Goal: Task Accomplishment & Management: Use online tool/utility

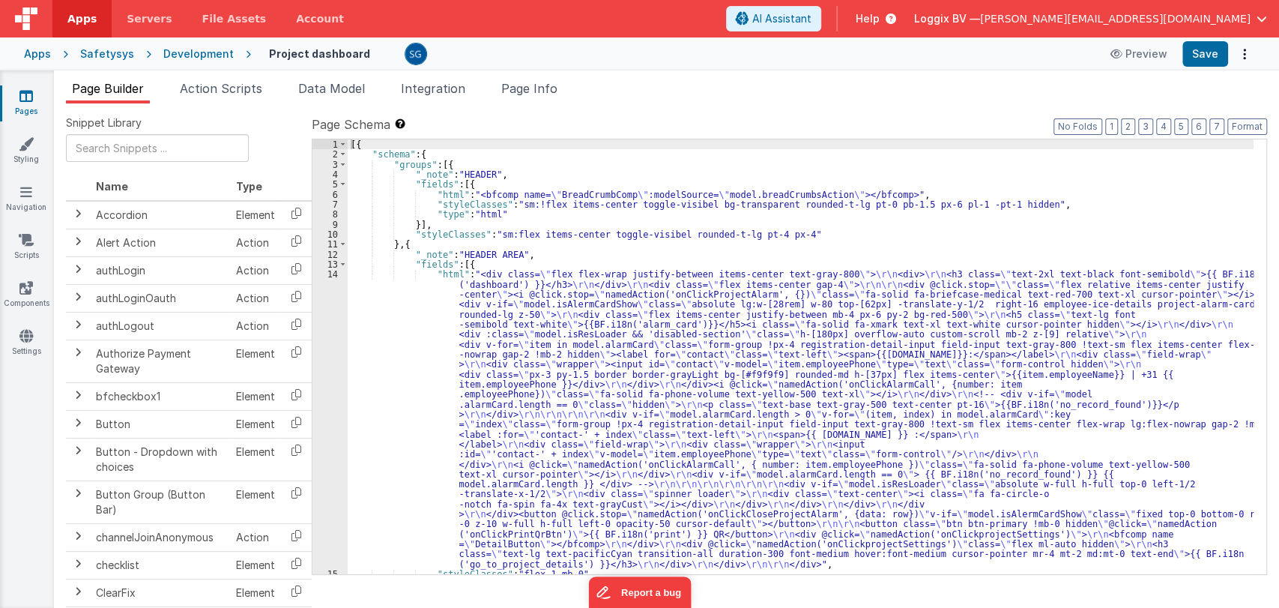
click at [24, 93] on icon at bounding box center [25, 95] width 13 height 15
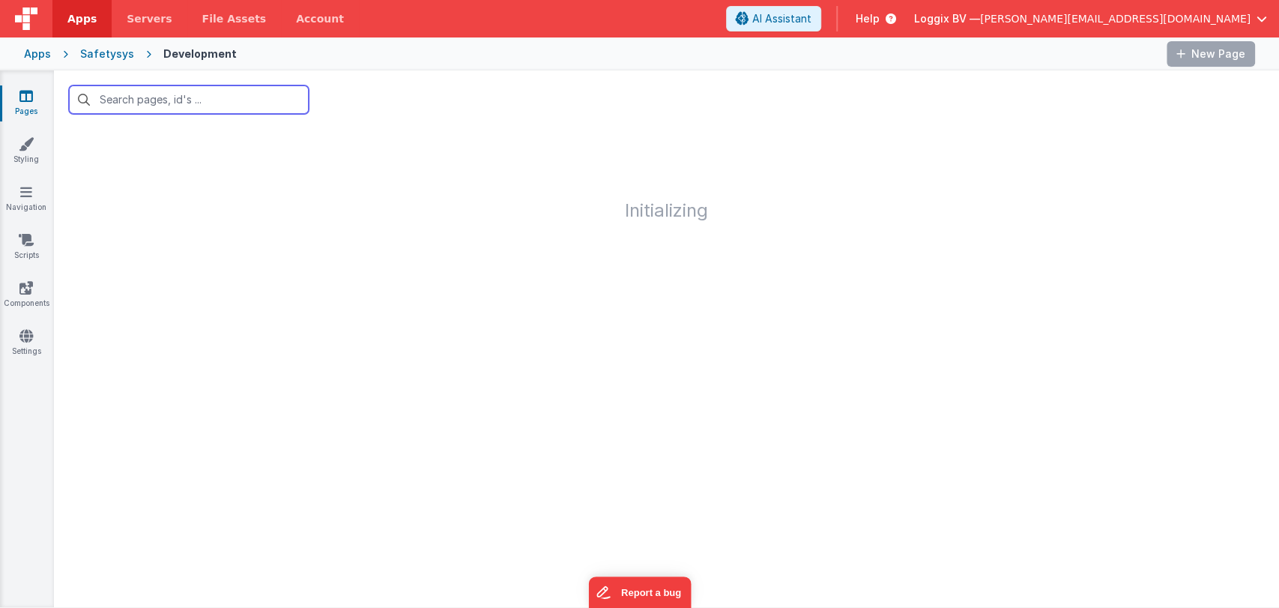
click at [171, 103] on input "text" at bounding box center [189, 99] width 240 height 28
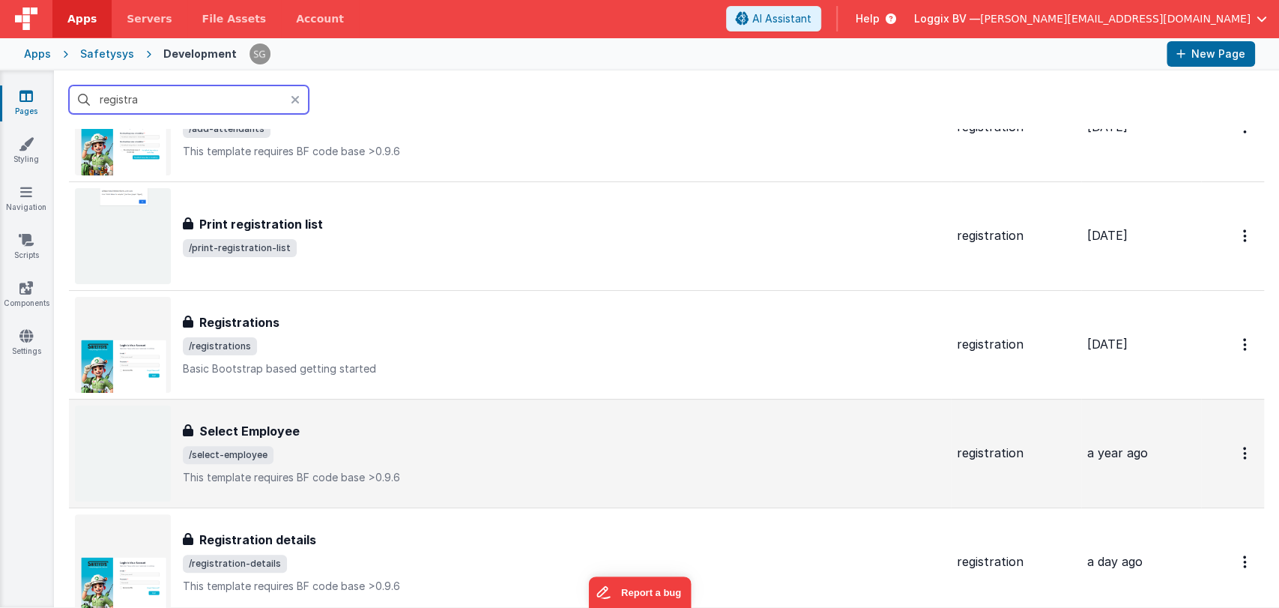
scroll to position [349, 0]
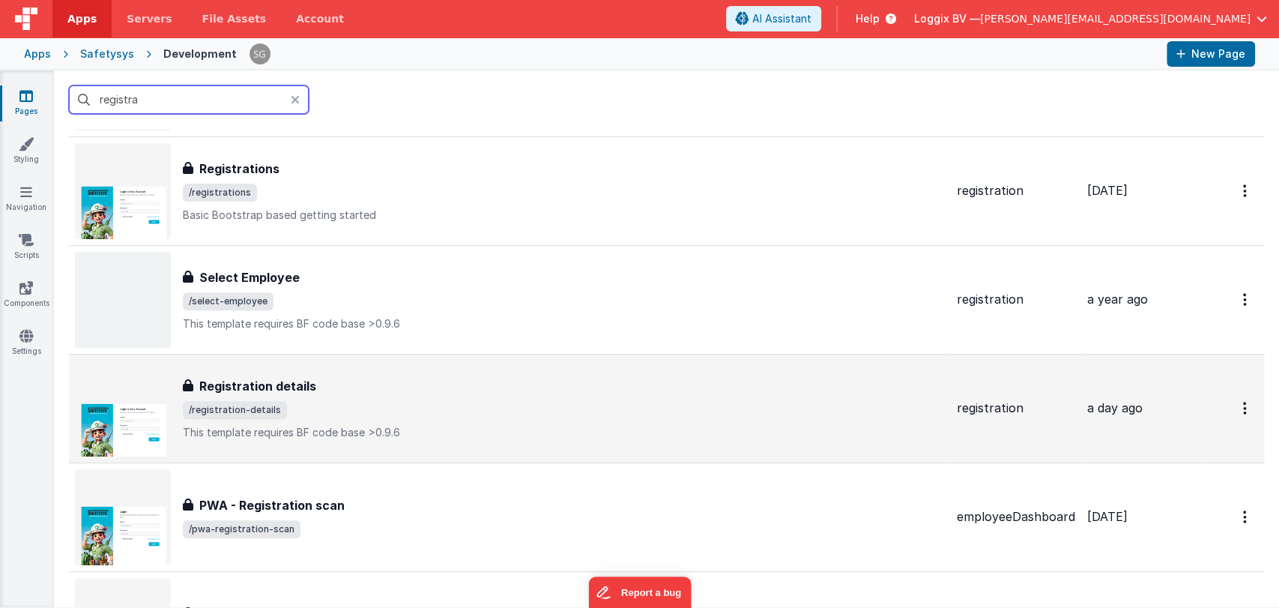
type input "registra"
click at [285, 405] on span "/registration-details" at bounding box center [564, 410] width 762 height 18
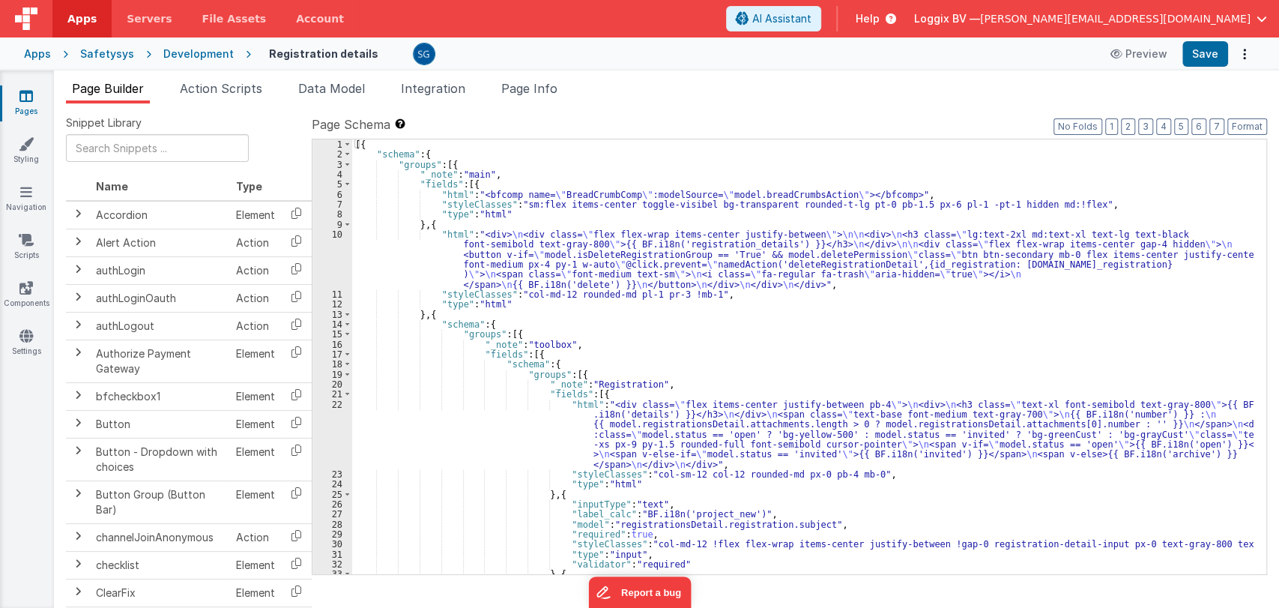
click at [668, 378] on div "[{ "schema" : { "groups" : [{ "_note" : "main" , "fields" : [{ "html" : "<bfcom…" at bounding box center [802, 366] width 901 height 455
click at [659, 380] on div "[{ "schema" : { "groups" : [{ "_note" : "main" , "fields" : [{ "html" : "<bfcom…" at bounding box center [802, 366] width 901 height 455
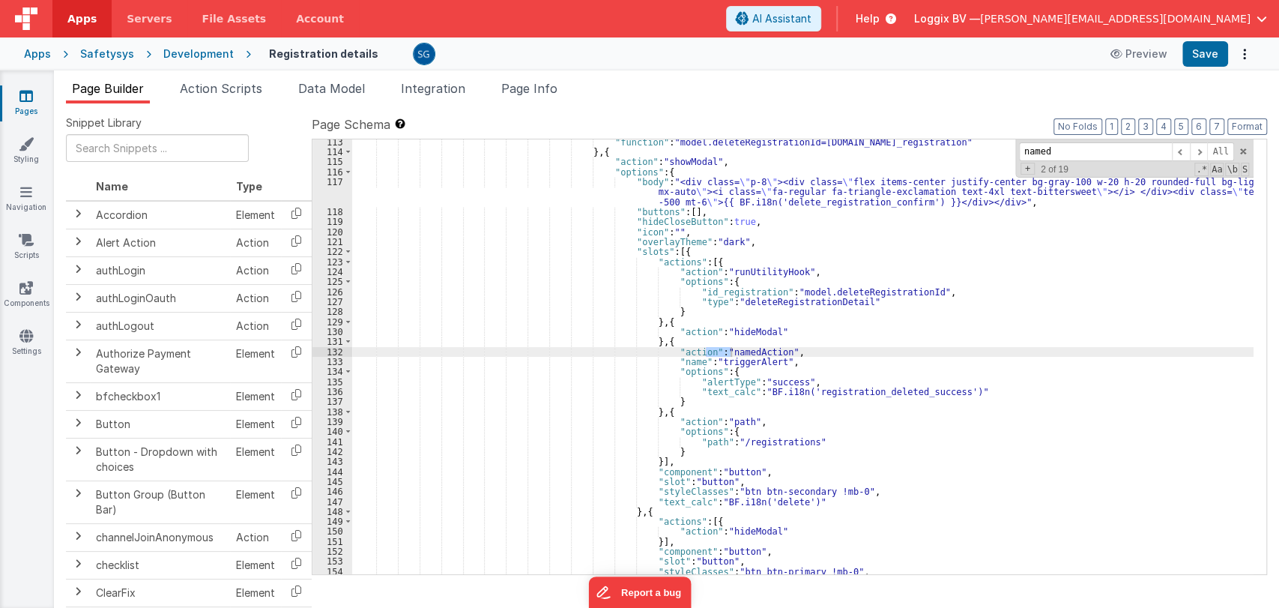
scroll to position [1291, 0]
type input "namedAction"
click at [1182, 148] on span at bounding box center [1181, 151] width 18 height 19
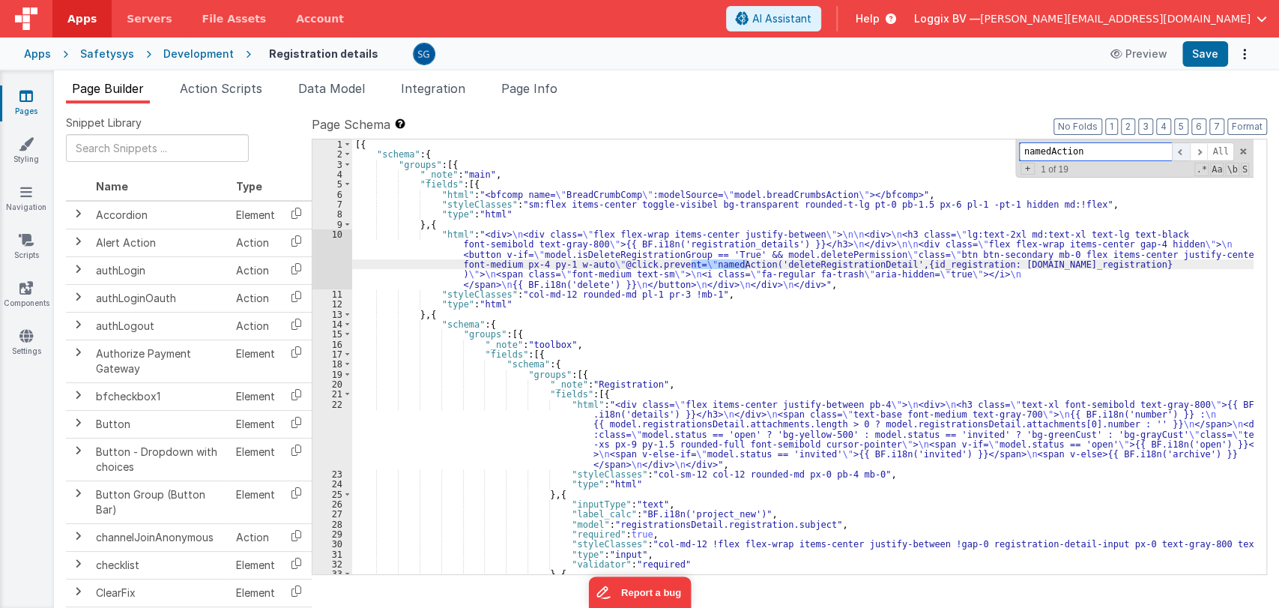
scroll to position [0, 0]
click at [1197, 152] on span at bounding box center [1199, 151] width 18 height 19
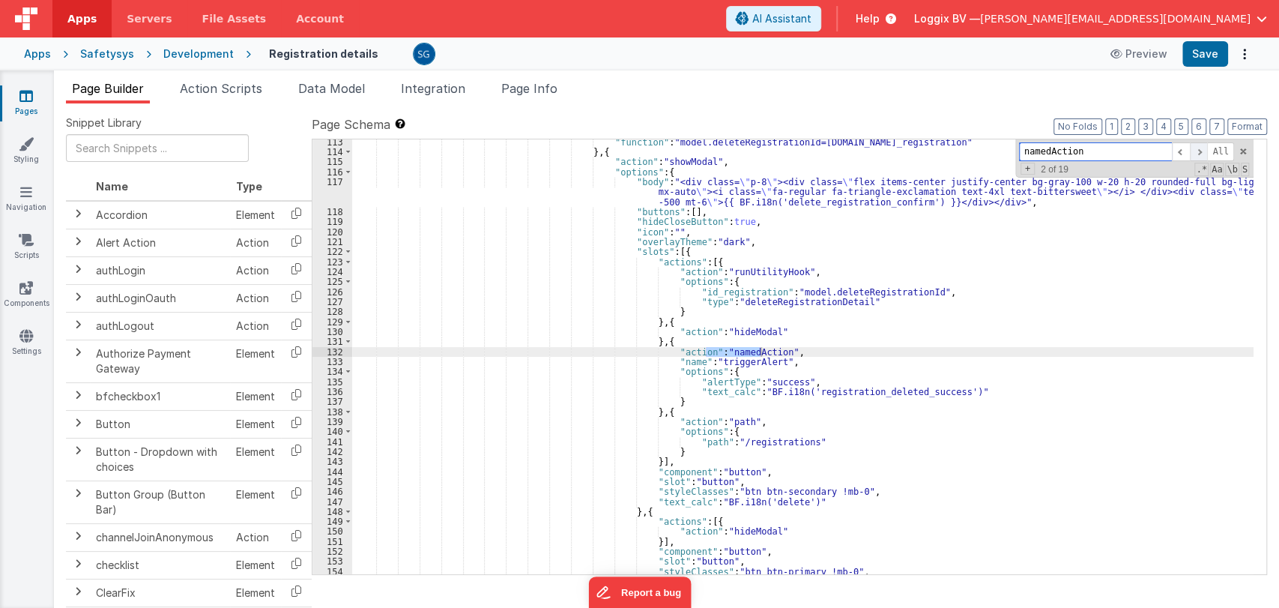
scroll to position [1291, 0]
click at [1197, 152] on span at bounding box center [1199, 151] width 18 height 19
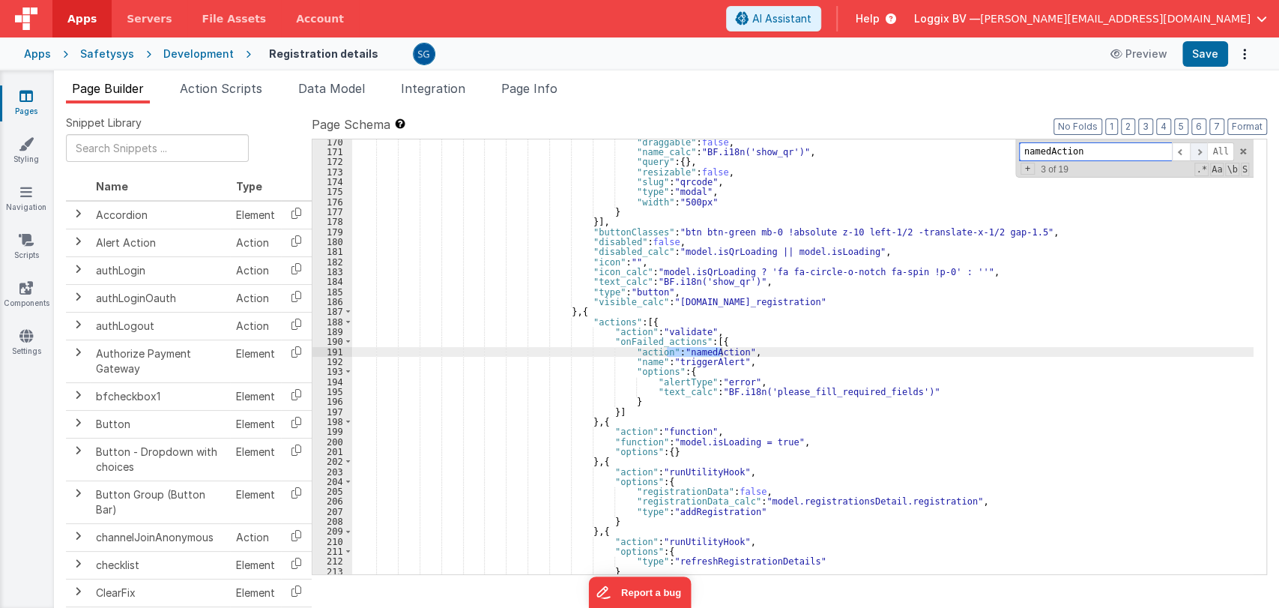
scroll to position [1890, 0]
click at [1197, 152] on span at bounding box center [1199, 151] width 18 height 19
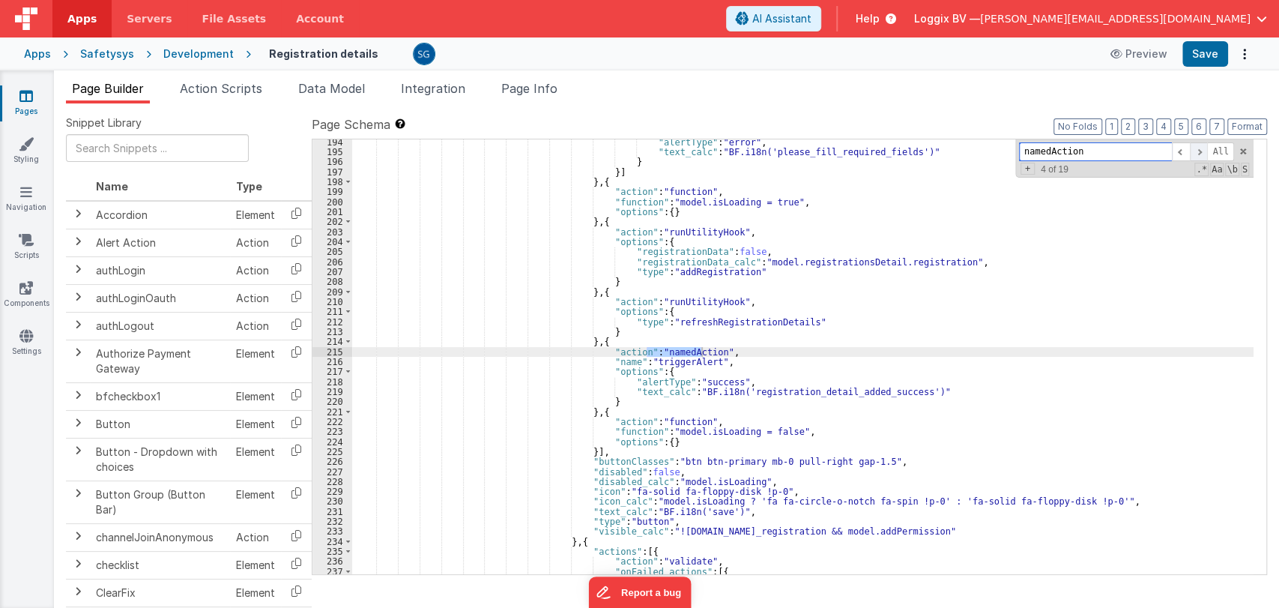
scroll to position [2130, 0]
click at [1197, 152] on span at bounding box center [1199, 151] width 18 height 19
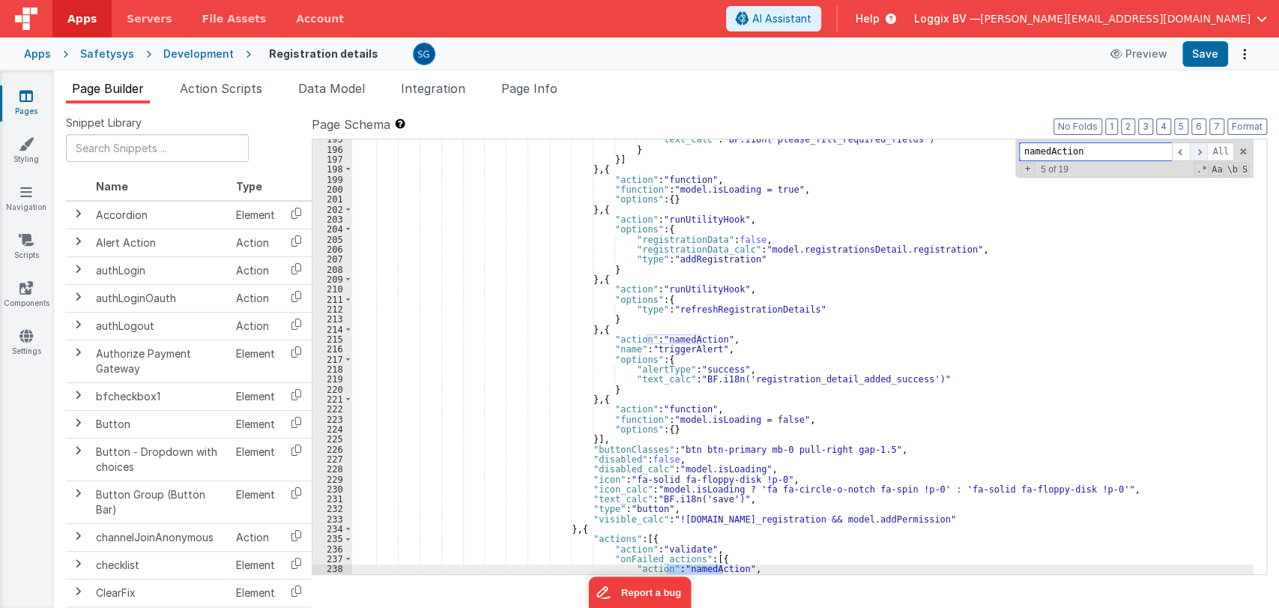
scroll to position [2143, 0]
click at [1197, 152] on span at bounding box center [1199, 151] width 18 height 19
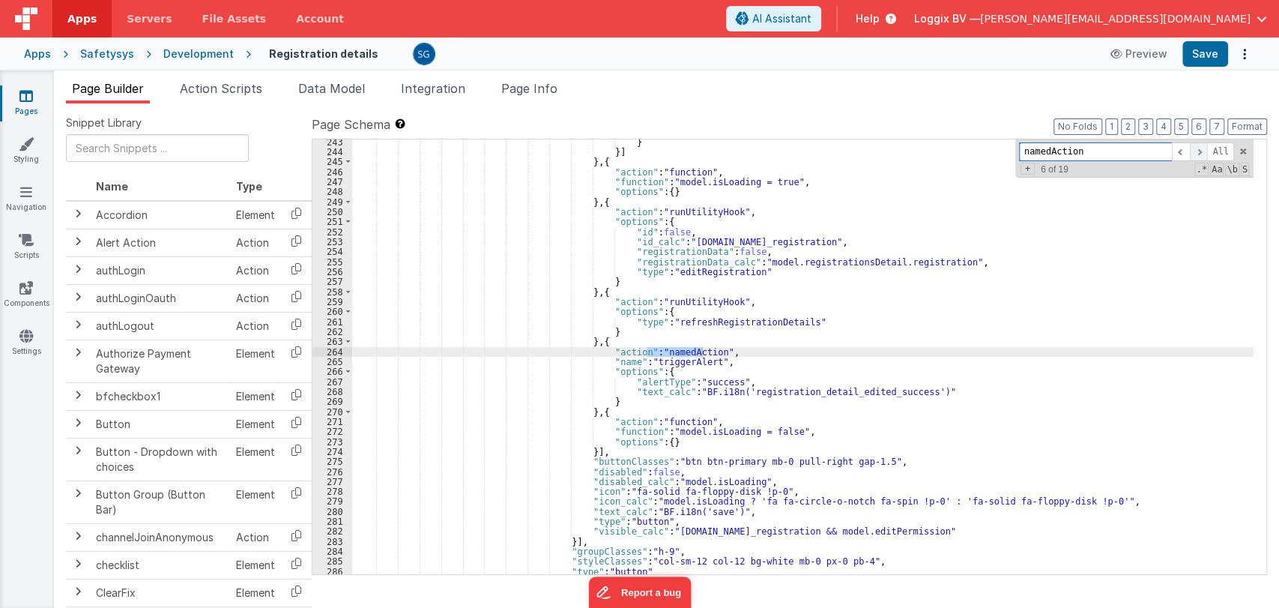
scroll to position [2620, 0]
click at [1197, 152] on span at bounding box center [1199, 151] width 18 height 19
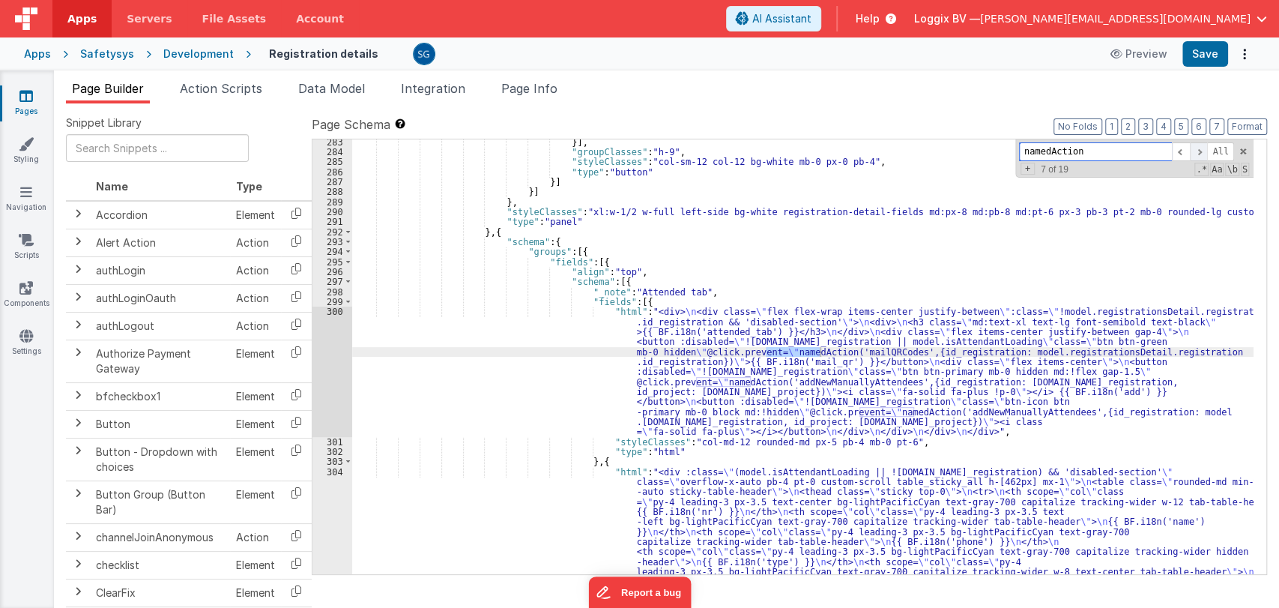
click at [1197, 152] on span at bounding box center [1199, 151] width 18 height 19
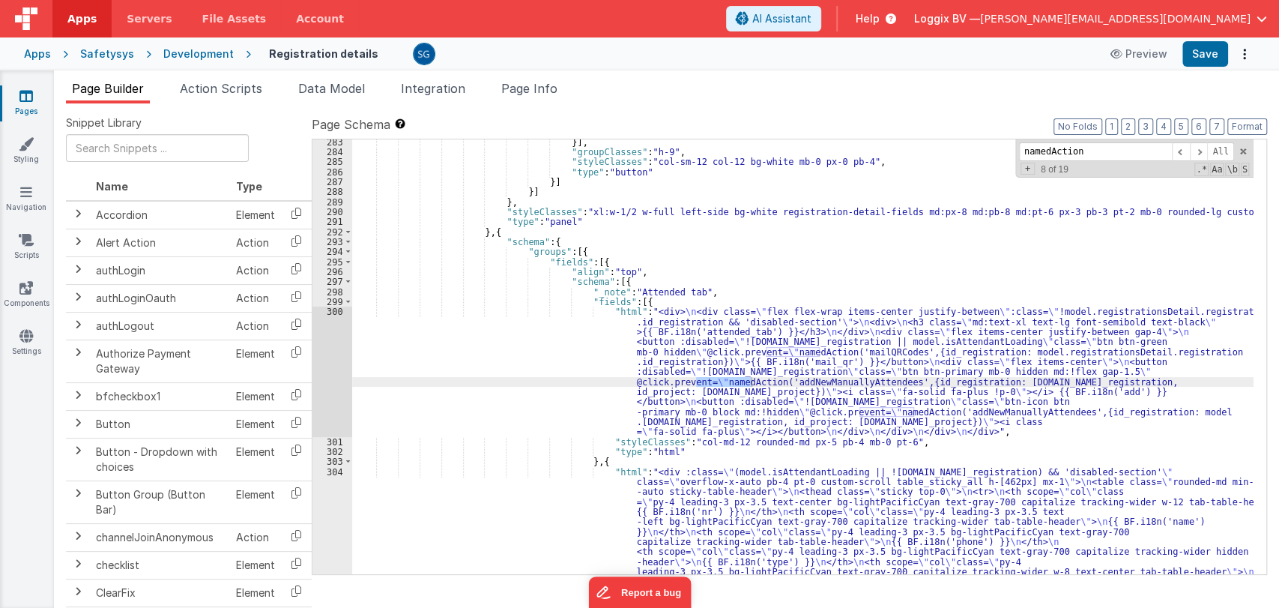
click at [810, 378] on div "}] , "groupClasses" : "h-9" , "styleClasses" : "col-sm-12 col-12 bg-white mb-0 …" at bounding box center [802, 539] width 901 height 804
click at [826, 384] on div "}] , "groupClasses" : "h-9" , "styleClasses" : "col-sm-12 col-12 bg-white mb-0 …" at bounding box center [802, 539] width 901 height 804
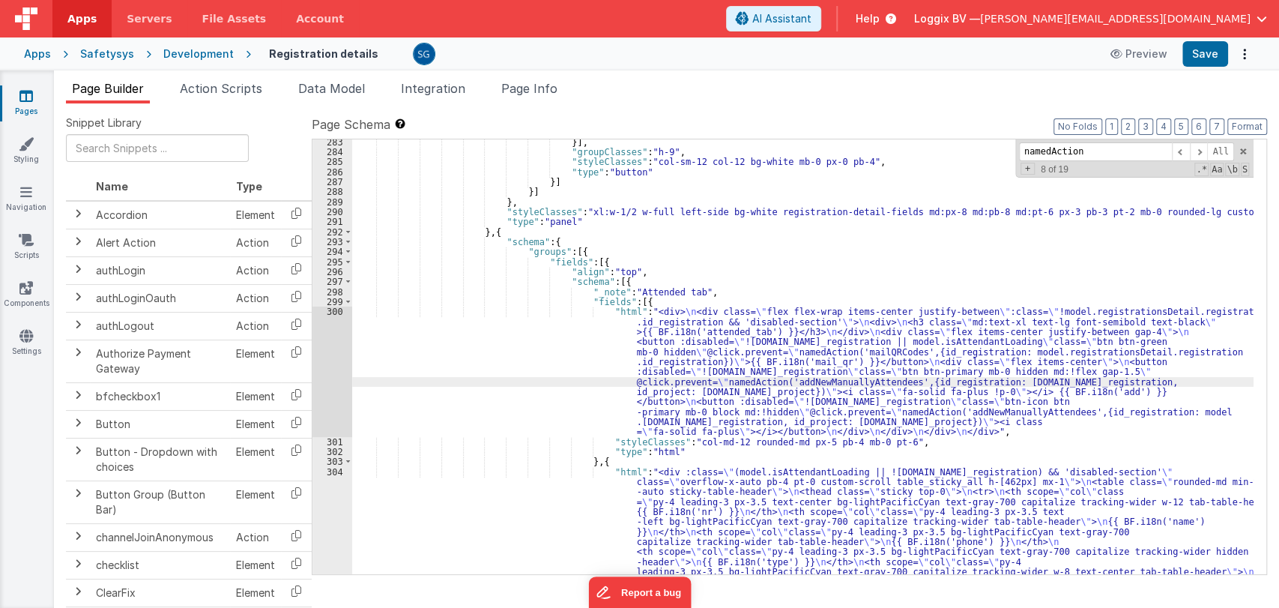
click at [826, 384] on div "}] , "groupClasses" : "h-9" , "styleClasses" : "col-sm-12 col-12 bg-white mb-0 …" at bounding box center [802, 539] width 901 height 804
click at [212, 88] on span "Action Scripts" at bounding box center [221, 88] width 82 height 15
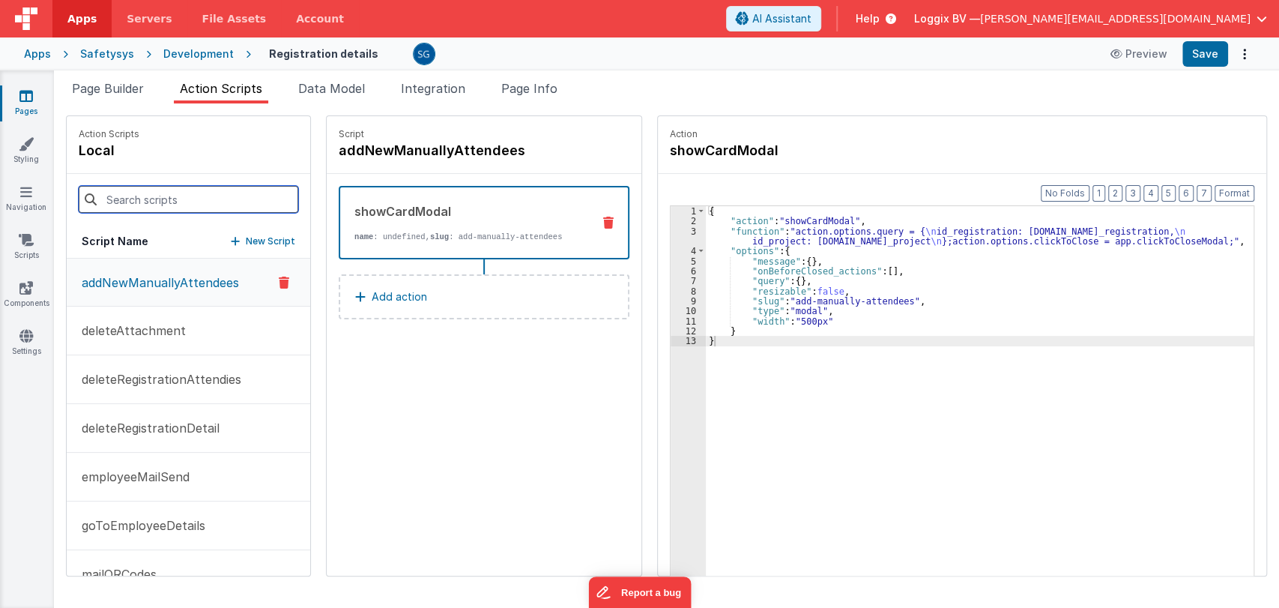
click at [144, 193] on input at bounding box center [189, 199] width 220 height 27
paste input "addNewManuallyAttendees"
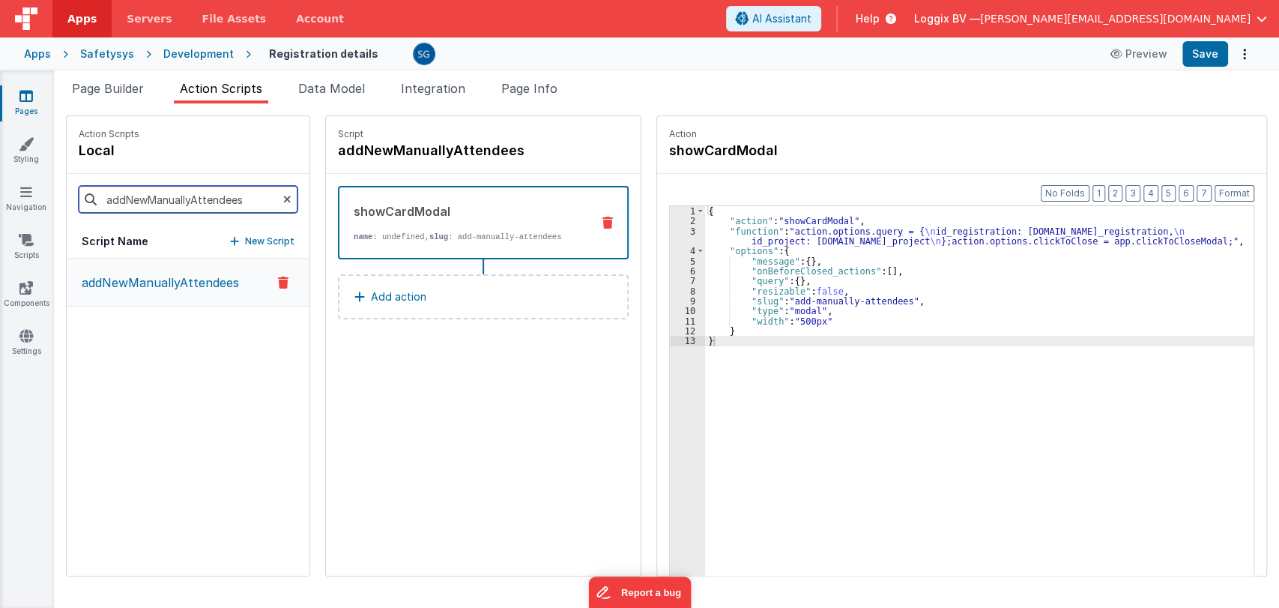
type input "addNewManuallyAttendees"
click at [188, 282] on p "addNewManuallyAttendees" at bounding box center [156, 282] width 166 height 18
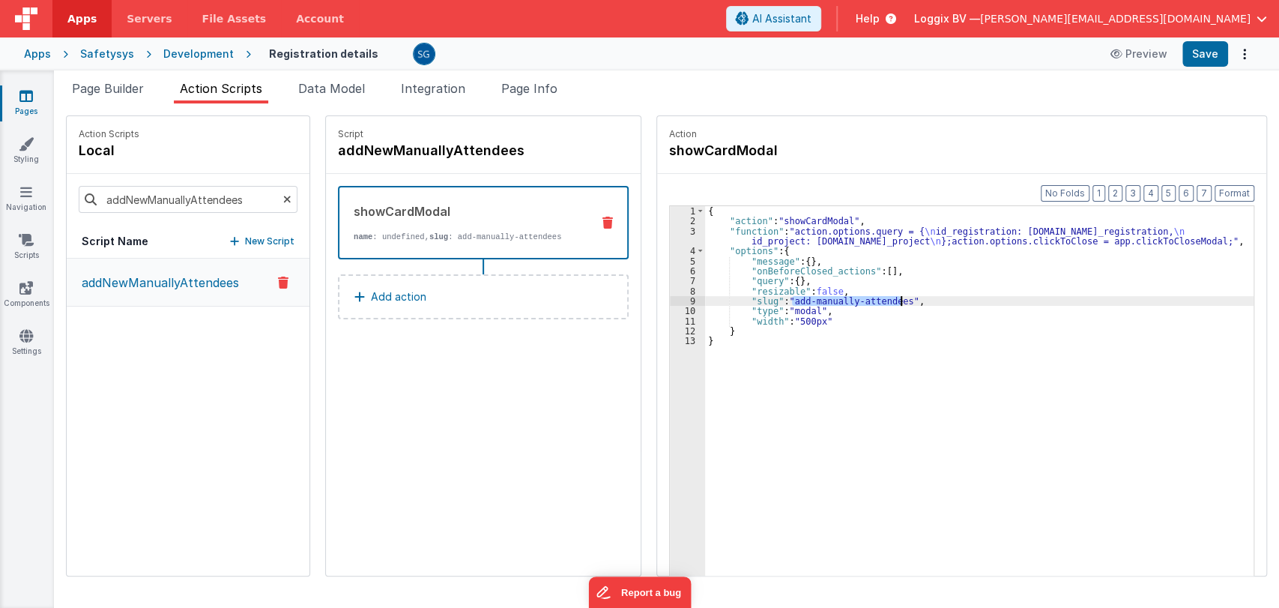
drag, startPoint x: 778, startPoint y: 298, endPoint x: 888, endPoint y: 302, distance: 110.2
click at [888, 302] on div "{ "action" : "showCardModal" , "function" : "action.options.query = { \n id_reg…" at bounding box center [981, 424] width 553 height 436
click at [29, 94] on icon at bounding box center [25, 95] width 13 height 15
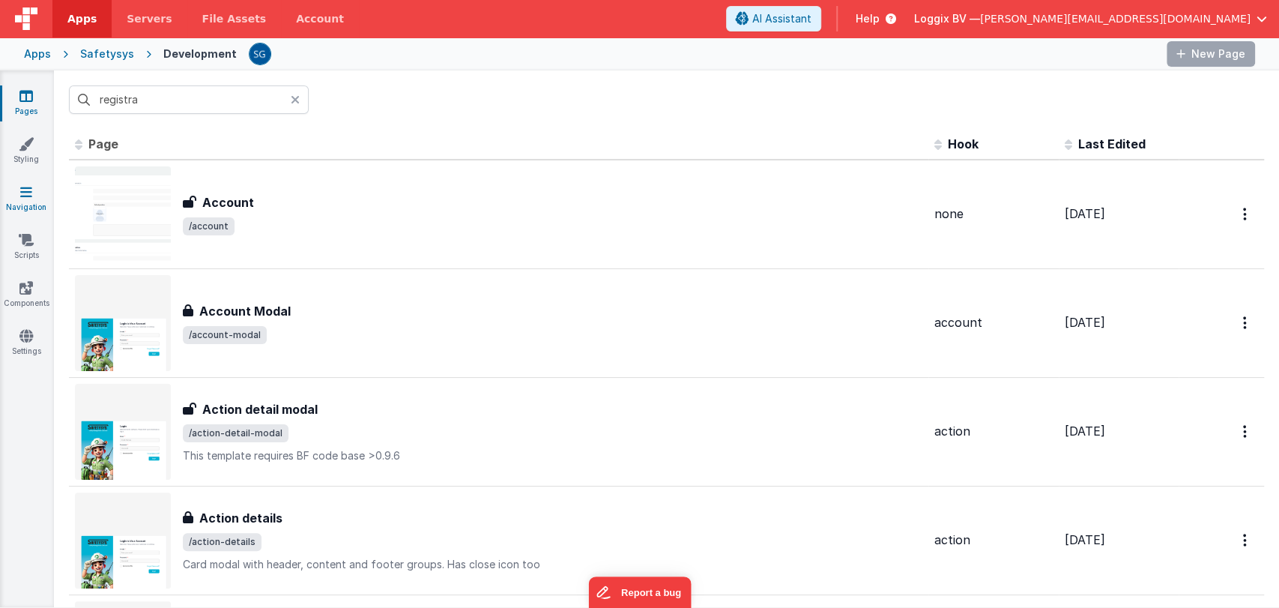
click at [23, 199] on icon at bounding box center [26, 191] width 12 height 15
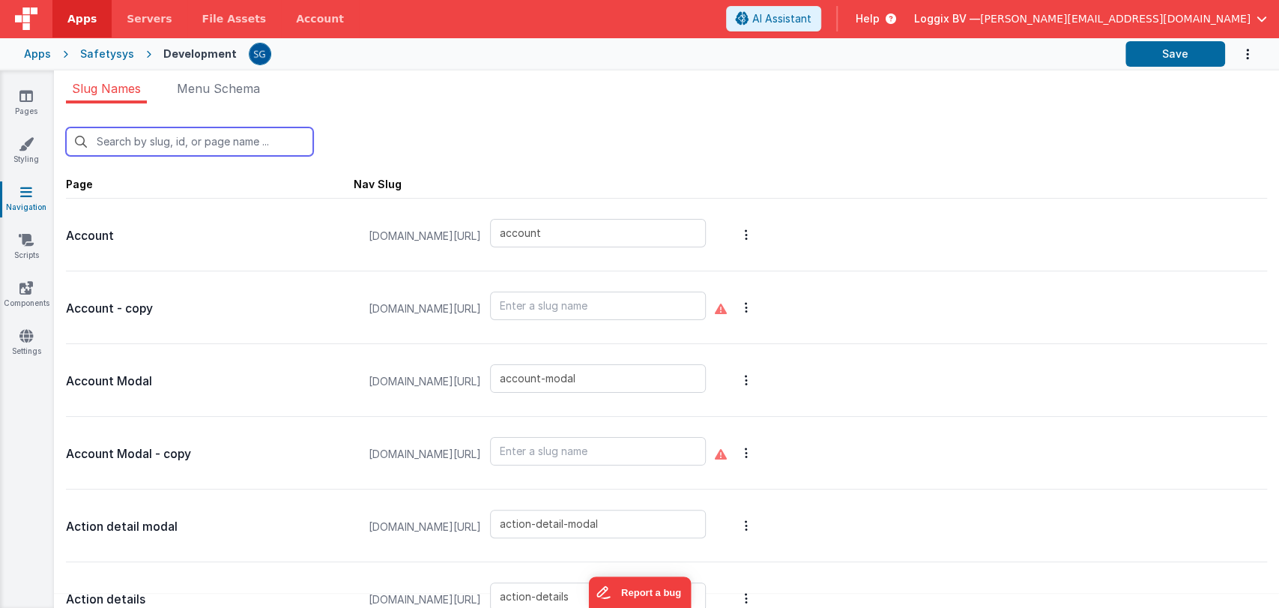
click at [144, 142] on input "text" at bounding box center [189, 141] width 247 height 28
paste input "add-manually-attendees"
type input "add-manually-attendees"
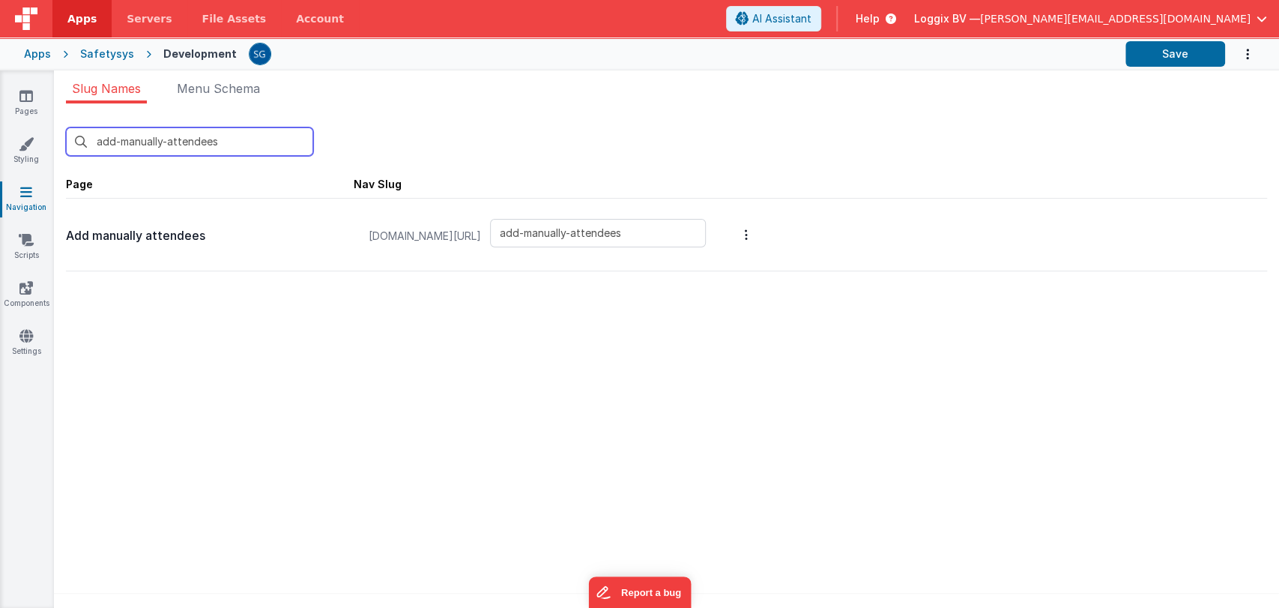
type input "add-manually-attendees"
drag, startPoint x: 70, startPoint y: 208, endPoint x: 61, endPoint y: 232, distance: 25.9
click at [61, 232] on div "add-manually-attendees New Slug Page Nav Slug Add manually attendees [DOMAIN_NA…" at bounding box center [666, 359] width 1225 height 513
copy p "Add manually attendees"
click at [26, 84] on div "Pages Styling Navigation Scripts Components Settings" at bounding box center [27, 338] width 54 height 537
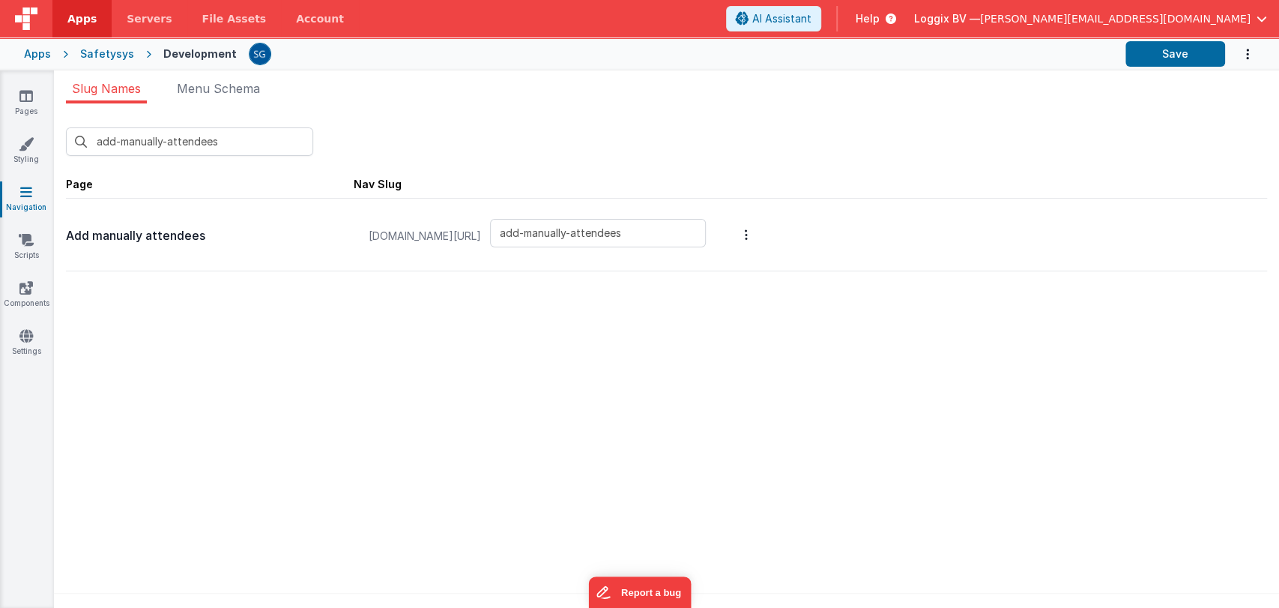
type input "add-manually-attendees"
click at [25, 94] on icon at bounding box center [25, 95] width 13 height 15
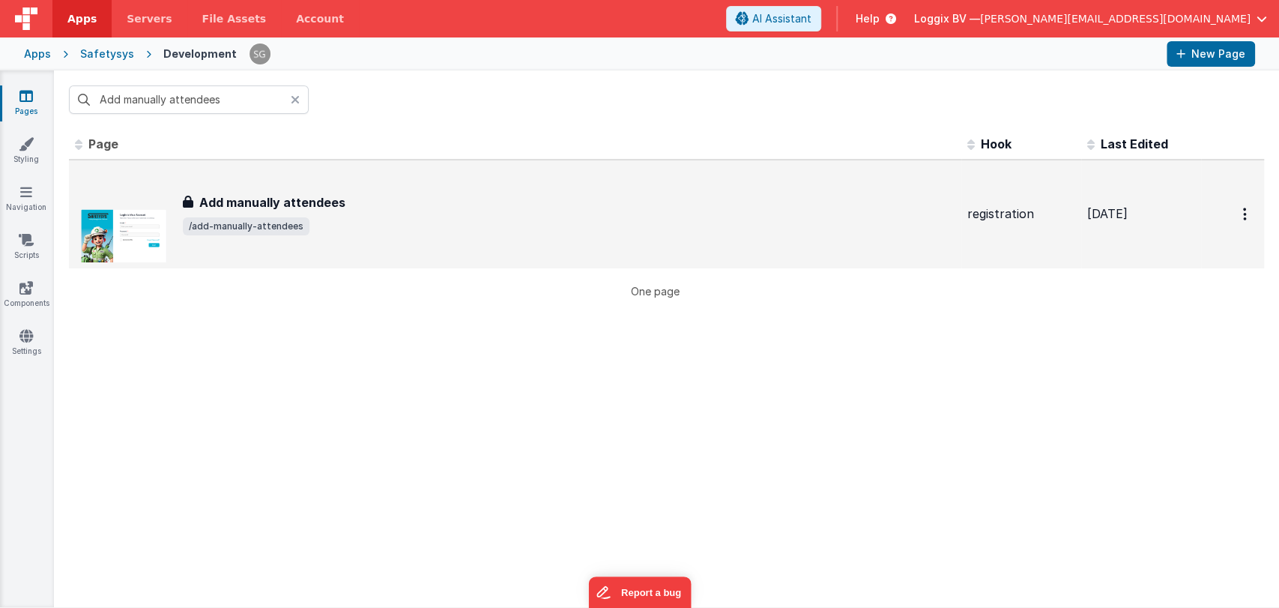
type input "Add manually attendees"
click at [318, 200] on h3 "Add manually attendees" at bounding box center [272, 202] width 146 height 18
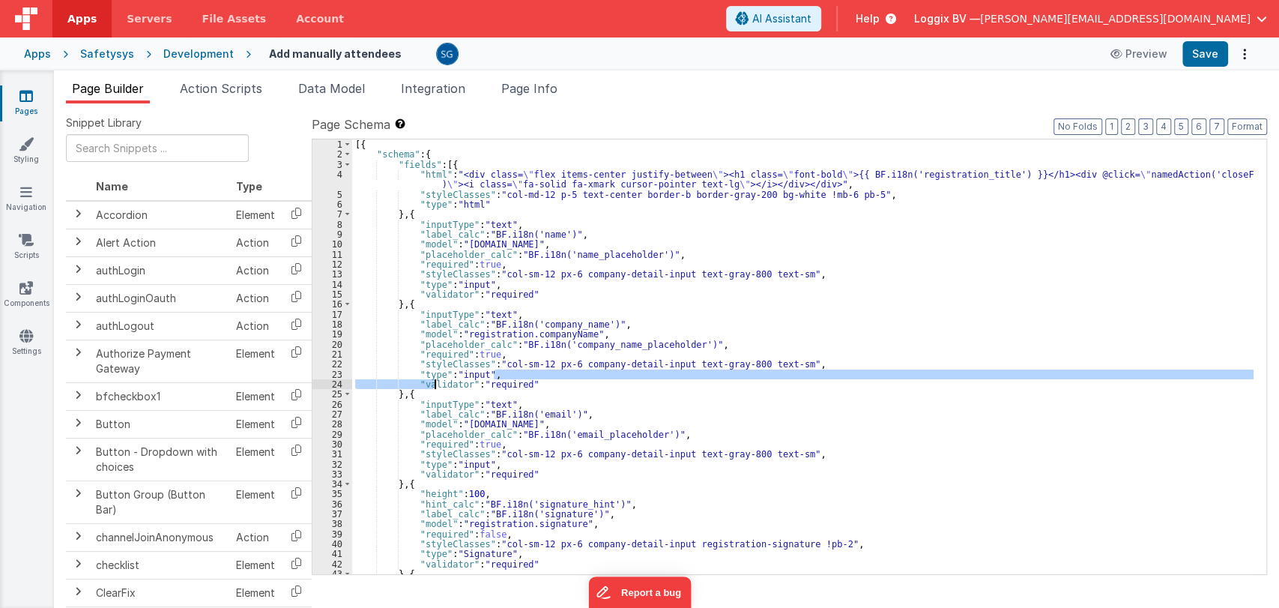
drag, startPoint x: 529, startPoint y: 378, endPoint x: 438, endPoint y: 380, distance: 91.4
click at [438, 380] on div "[{ "schema" : { "fields" : [{ "html" : "<div class= \" flex items-center justif…" at bounding box center [802, 366] width 901 height 455
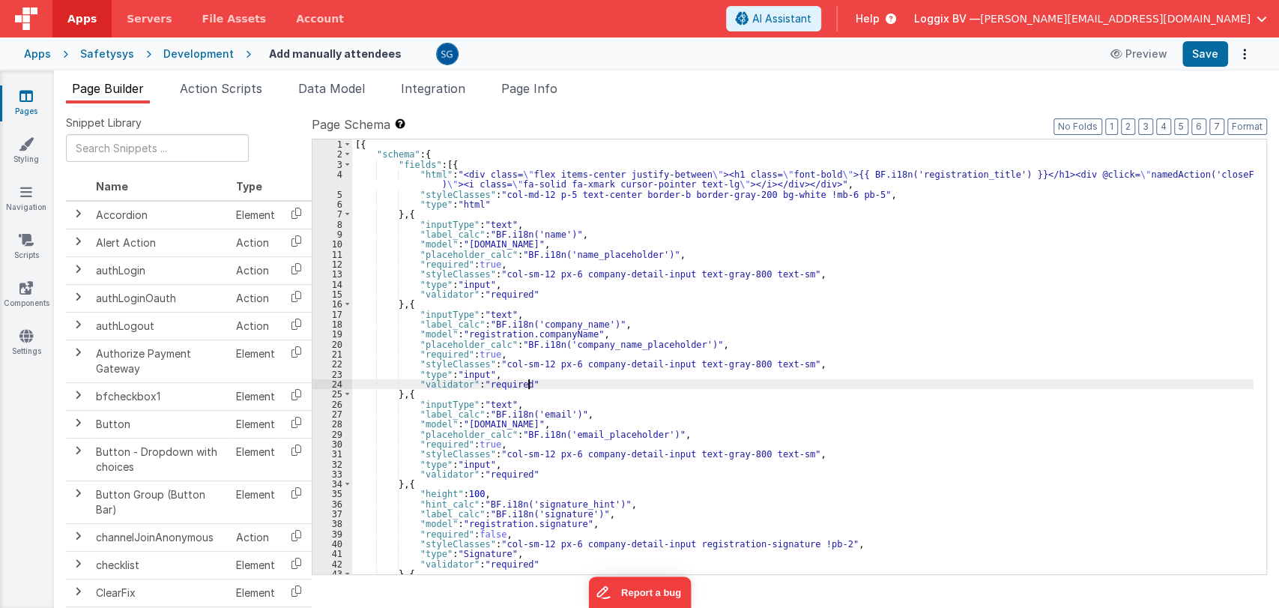
click at [539, 386] on div "[{ "schema" : { "fields" : [{ "html" : "<div class= \" flex items-center justif…" at bounding box center [802, 366] width 901 height 455
drag, startPoint x: 539, startPoint y: 386, endPoint x: 414, endPoint y: 383, distance: 124.4
click at [414, 383] on div "[{ "schema" : { "fields" : [{ "html" : "<div class= \" flex items-center justif…" at bounding box center [802, 366] width 901 height 455
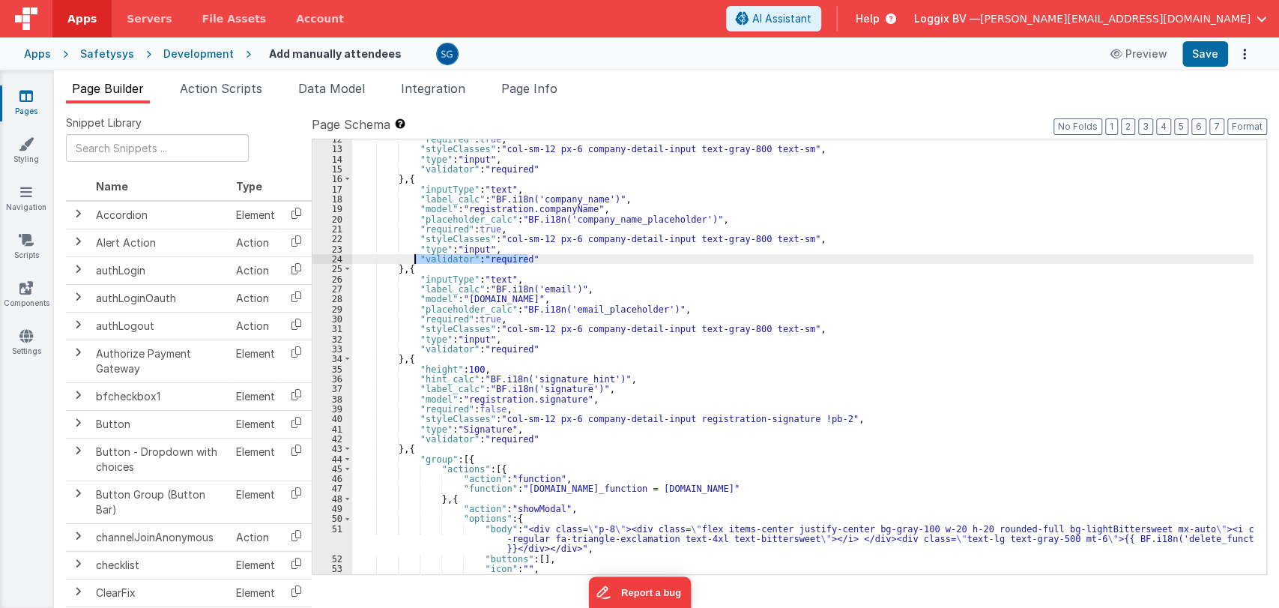
scroll to position [125, 0]
click at [488, 405] on div ""required" : true , "styleClasses" : "col-sm-12 px-6 company-detail-input text-…" at bounding box center [802, 361] width 901 height 455
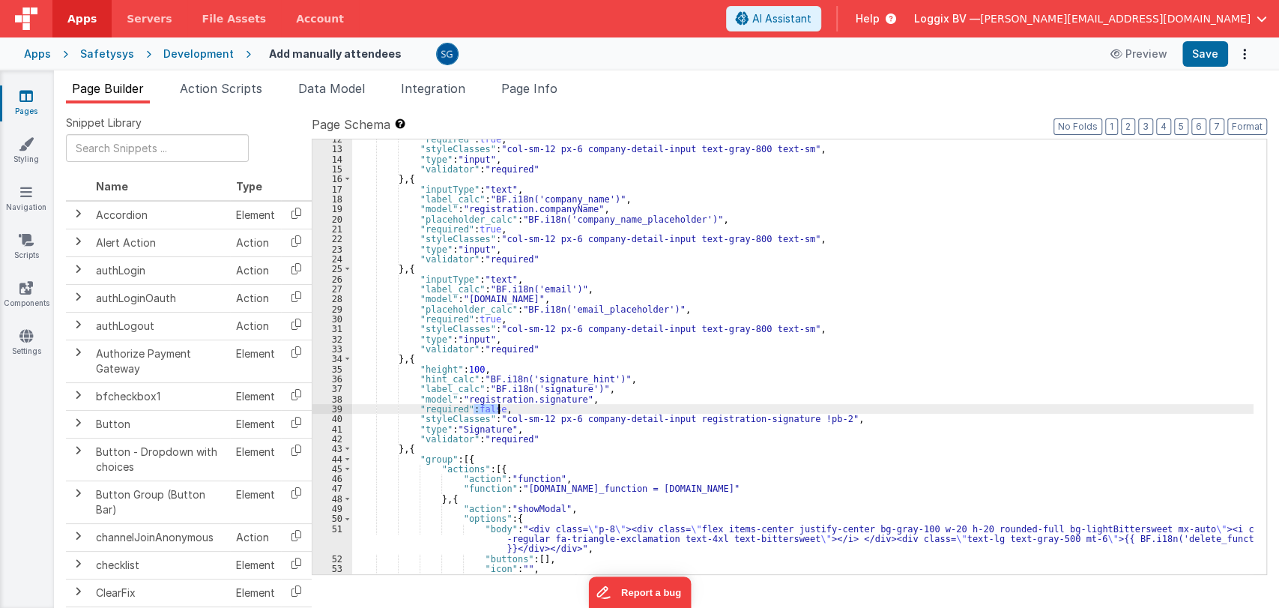
click at [488, 405] on div ""required" : true , "styleClasses" : "col-sm-12 px-6 company-detail-input text-…" at bounding box center [802, 361] width 901 height 455
click at [563, 412] on div ""required" : true , "styleClasses" : "col-sm-12 px-6 company-detail-input text-…" at bounding box center [802, 361] width 901 height 455
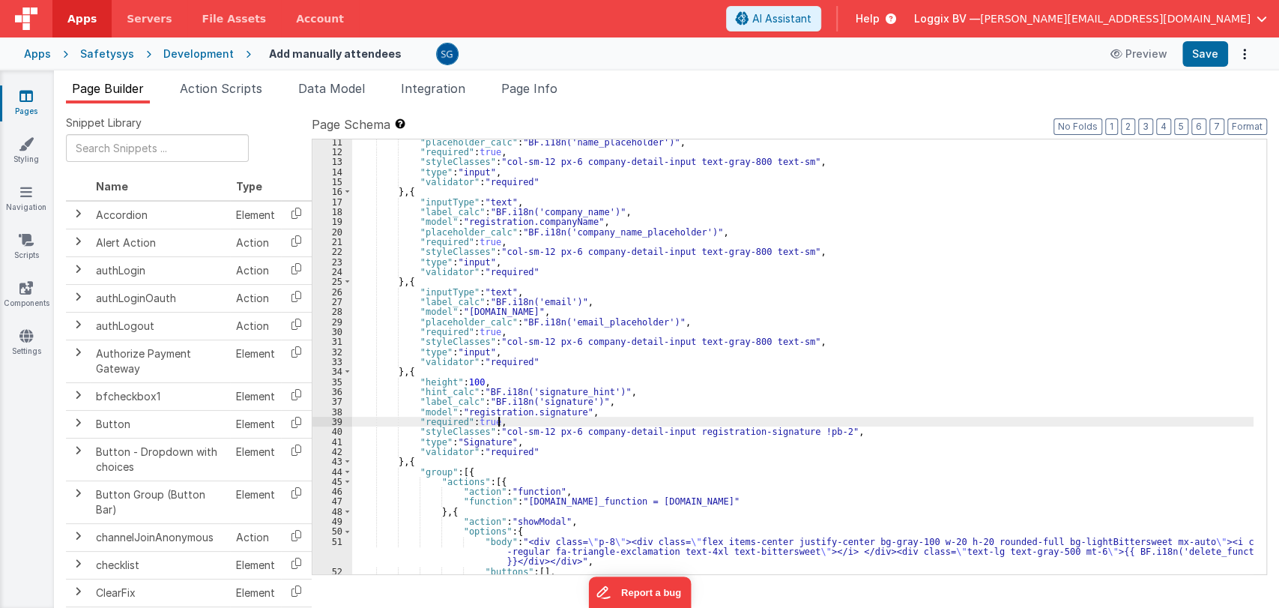
scroll to position [112, 0]
drag, startPoint x: 677, startPoint y: 341, endPoint x: 739, endPoint y: 342, distance: 62.2
click at [739, 342] on div ""placeholder_calc" : "BF.i18n('name_placeholder')" , "required" : true , "style…" at bounding box center [802, 363] width 901 height 455
click at [671, 429] on div ""placeholder_calc" : "BF.i18n('name_placeholder')" , "required" : true , "style…" at bounding box center [802, 363] width 901 height 455
paste textarea
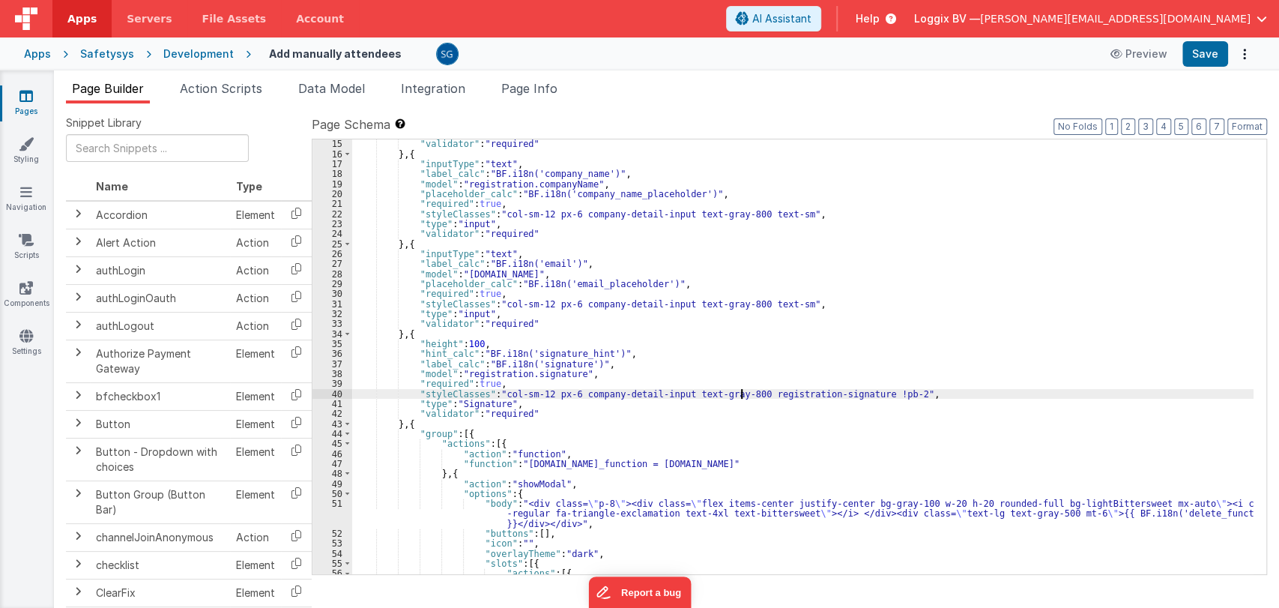
scroll to position [0, 0]
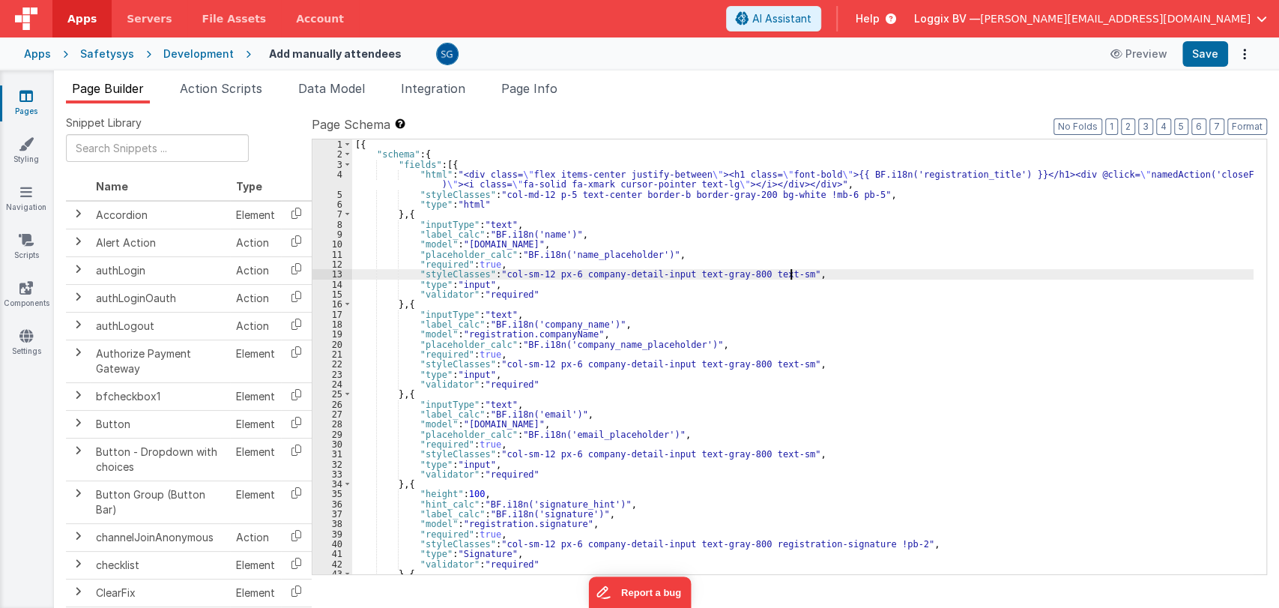
click at [826, 274] on div "[{ "schema" : { "fields" : [{ "html" : "<div class= \" flex items-center justif…" at bounding box center [802, 366] width 901 height 455
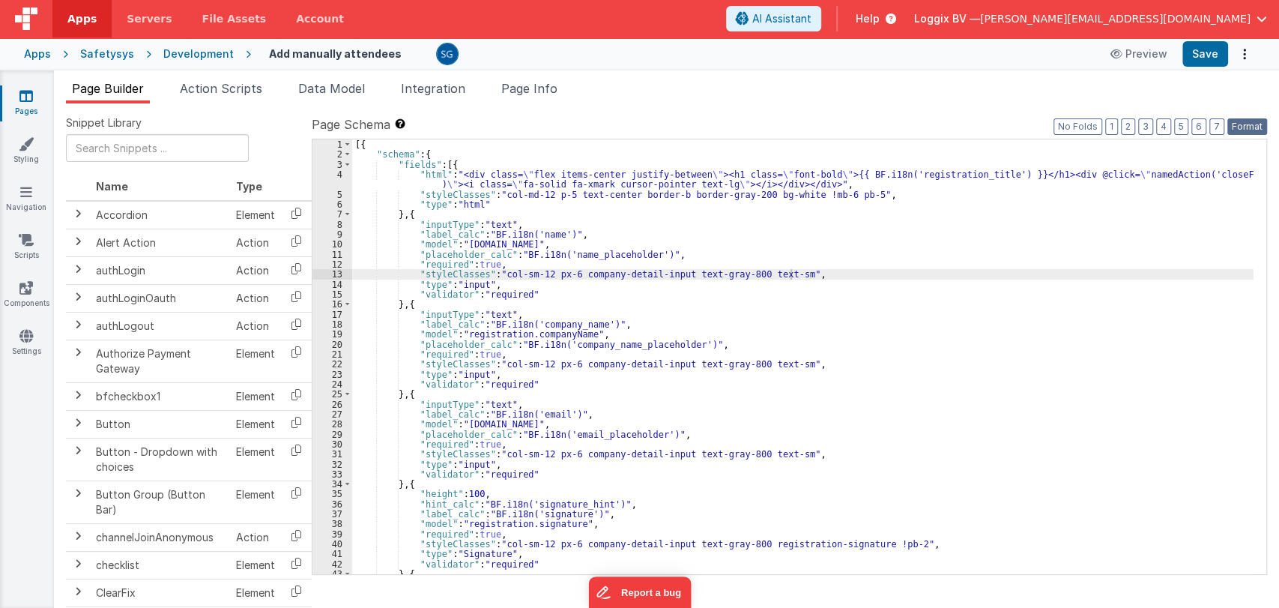
click at [1241, 124] on button "Format" at bounding box center [1247, 126] width 40 height 16
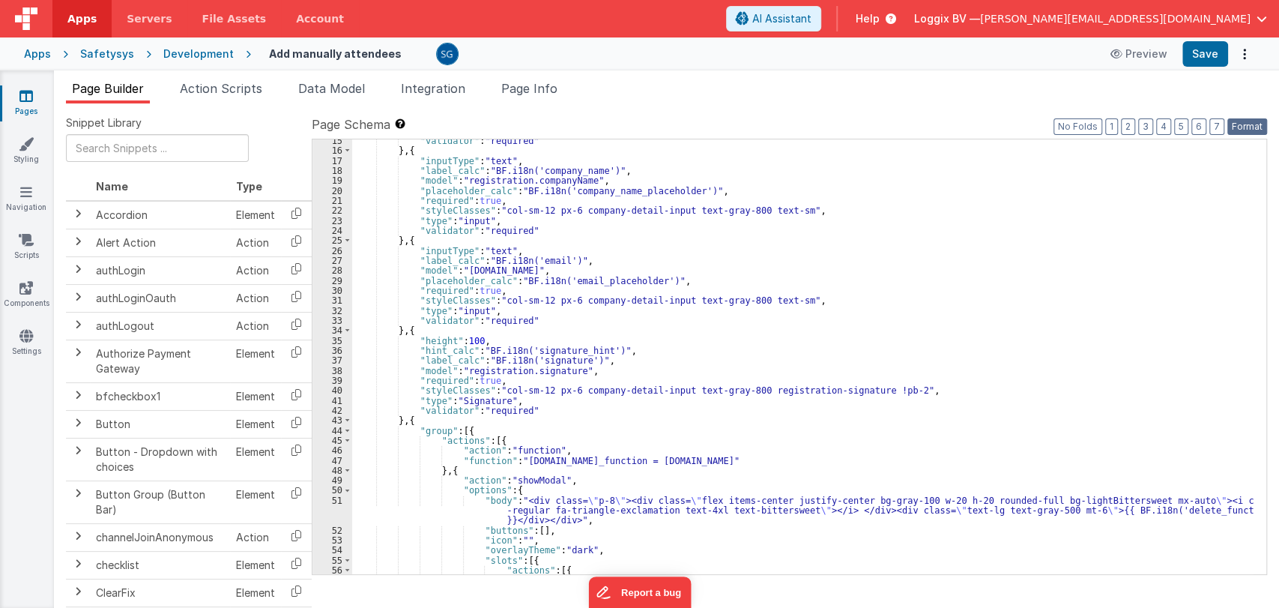
scroll to position [154, 0]
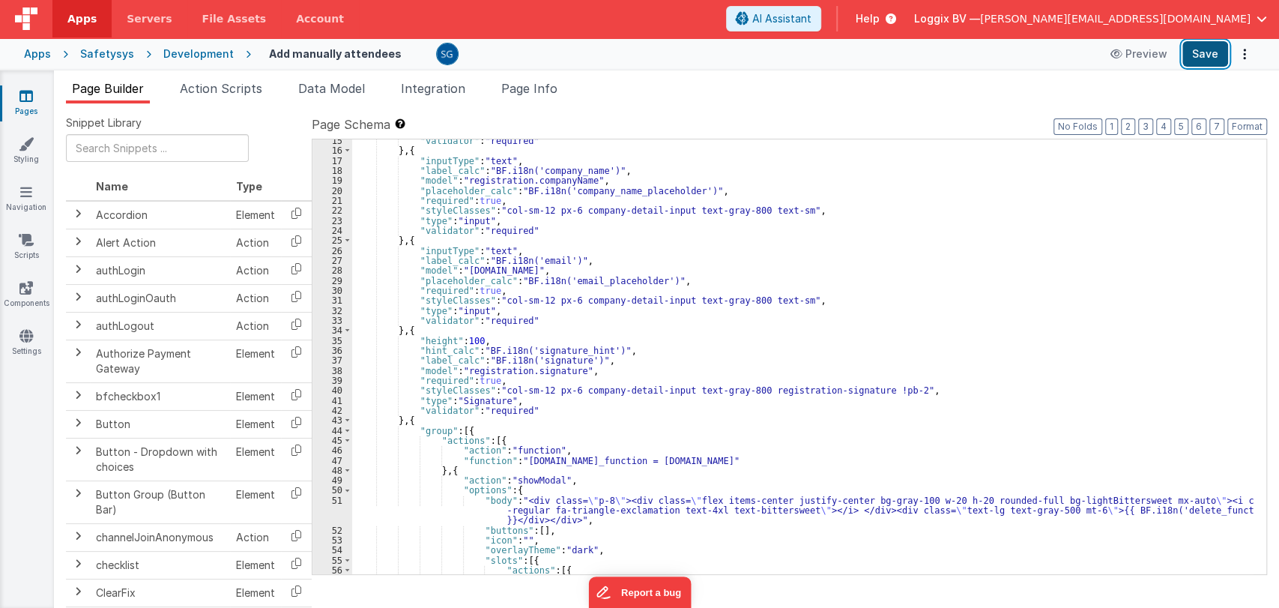
click at [1193, 61] on button "Save" at bounding box center [1205, 53] width 46 height 25
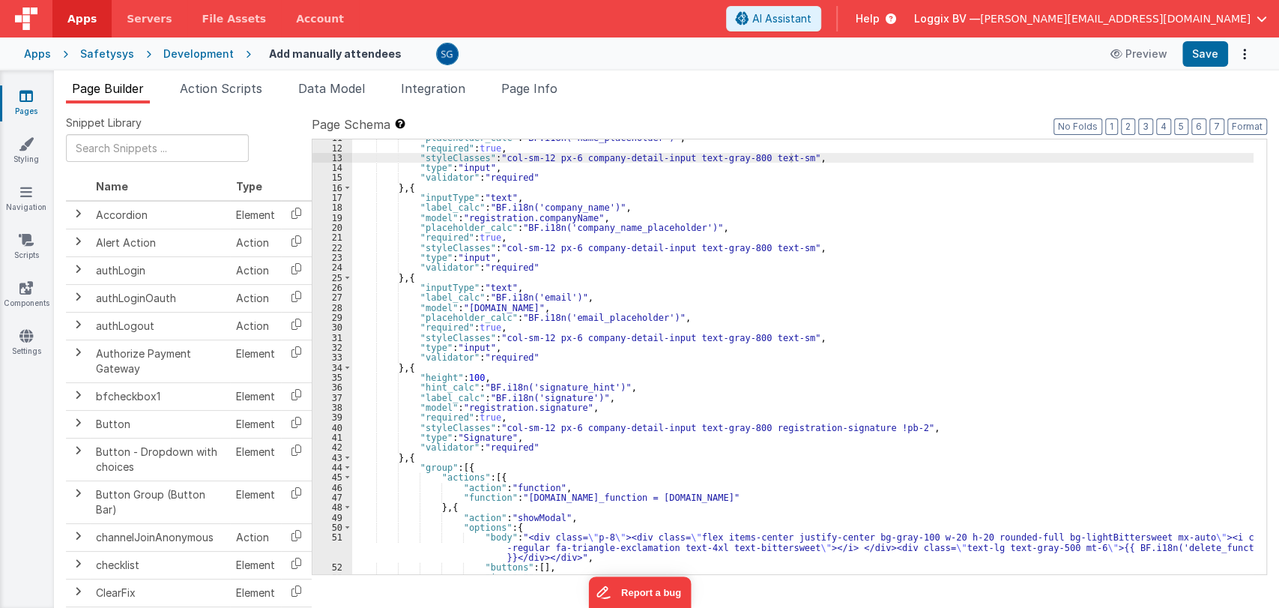
scroll to position [115, 0]
click at [557, 296] on div ""placeholder_calc" : "BF.i18n('name_placeholder')" , "required" : true , "style…" at bounding box center [802, 360] width 901 height 455
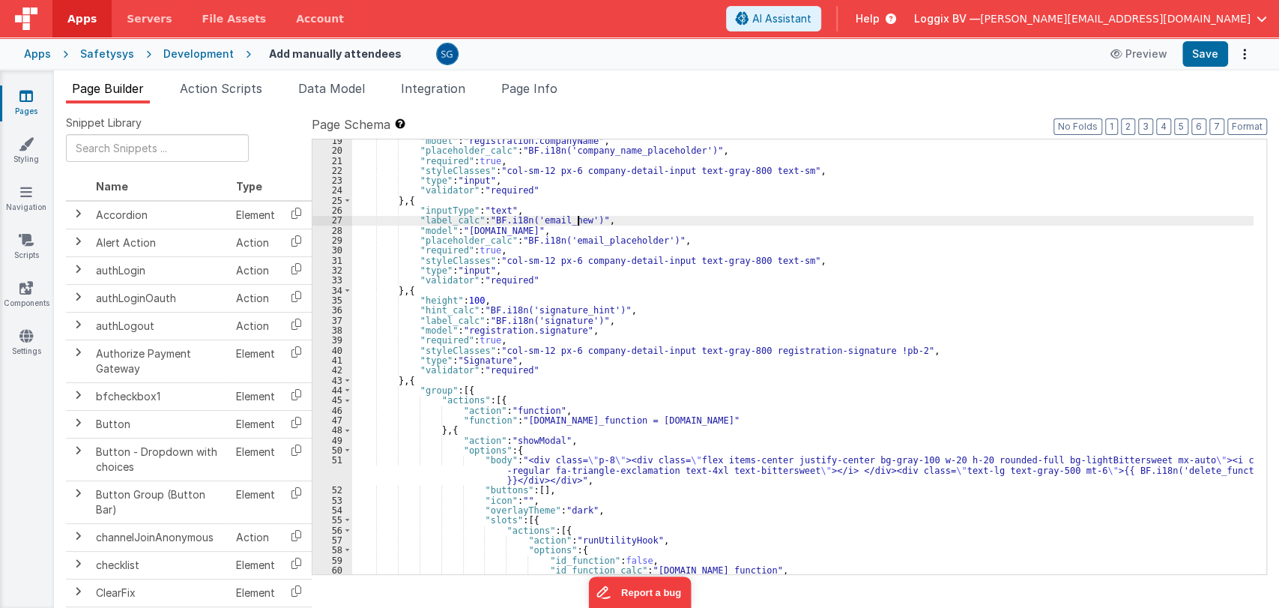
scroll to position [193, 0]
click at [1209, 55] on button "Save" at bounding box center [1205, 53] width 46 height 25
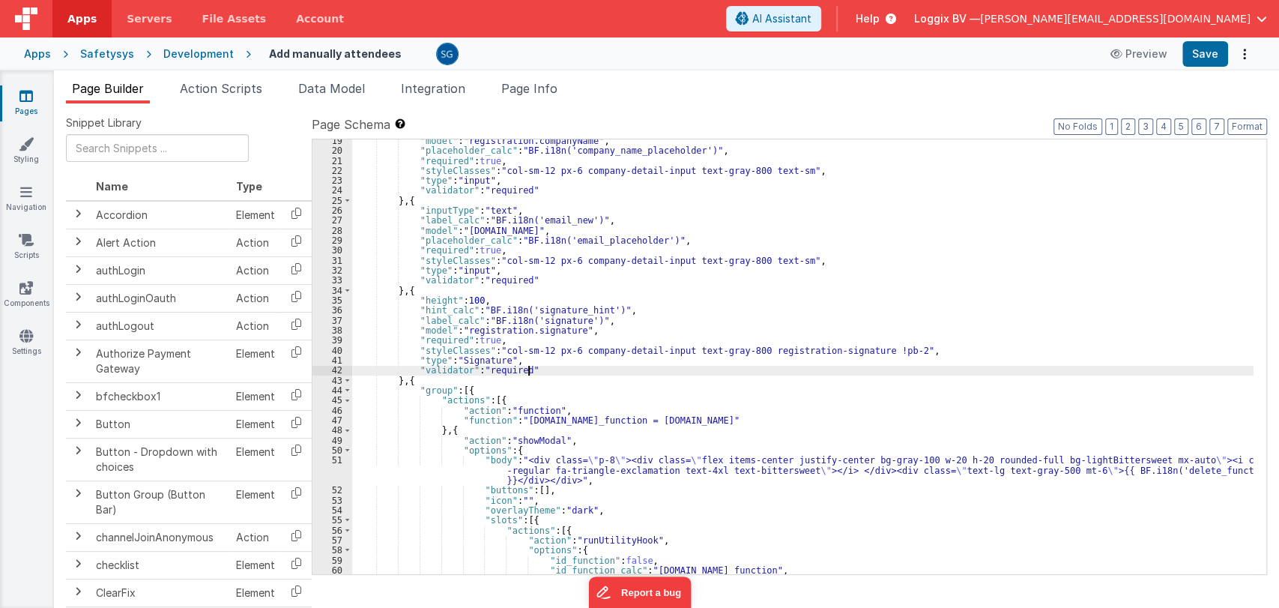
click at [725, 372] on div ""model" : "registration.companyName" , "placeholder_calc" : "BF.i18n('company_n…" at bounding box center [802, 363] width 901 height 455
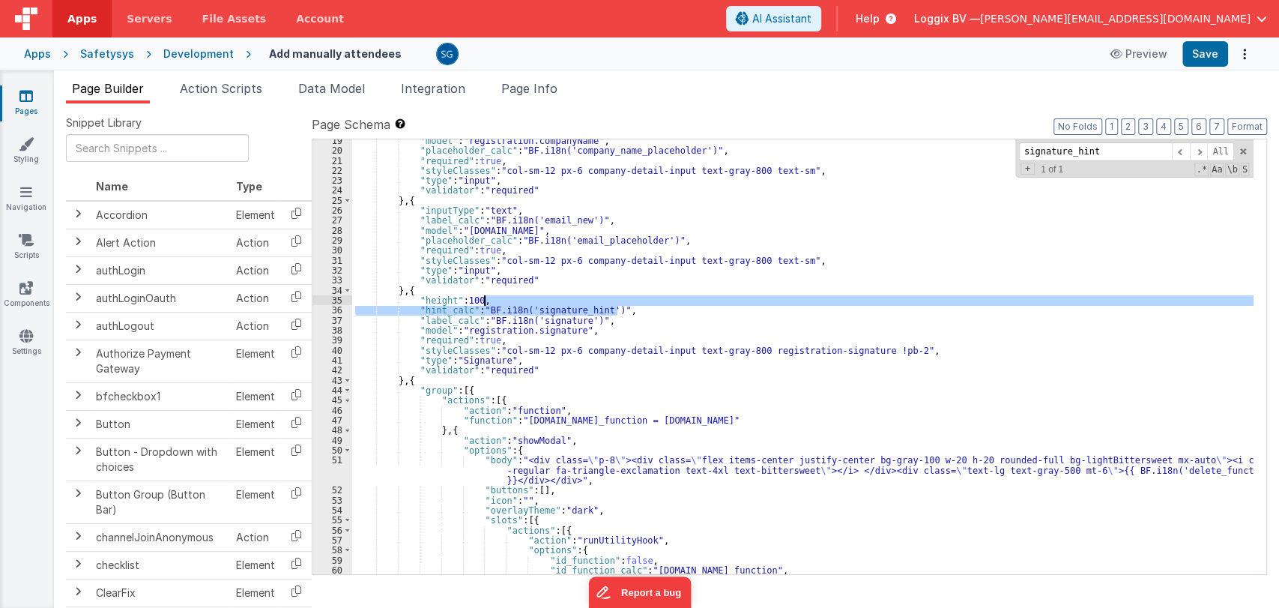
drag, startPoint x: 623, startPoint y: 309, endPoint x: 627, endPoint y: 301, distance: 9.4
click at [627, 301] on div ""model" : "registration.companyName" , "placeholder_calc" : "BF.i18n('company_n…" at bounding box center [802, 363] width 901 height 455
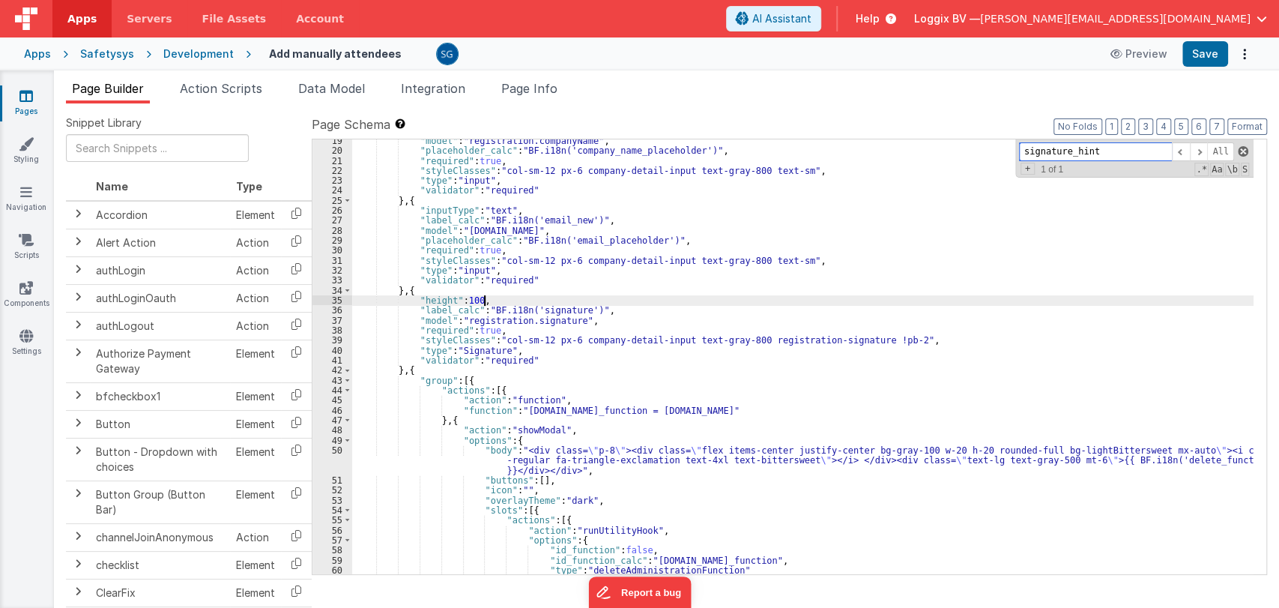
click at [1242, 149] on span at bounding box center [1243, 151] width 10 height 10
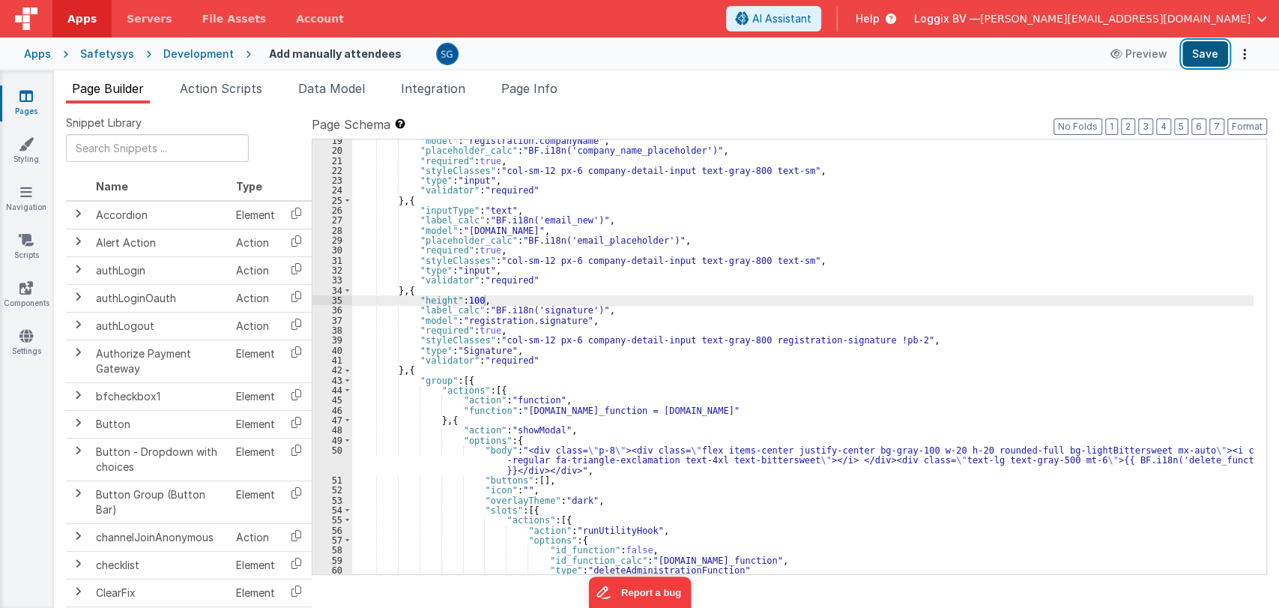
click at [1203, 56] on button "Save" at bounding box center [1205, 53] width 46 height 25
click at [632, 378] on div ""model" : "registration.companyName" , "placeholder_calc" : "BF.i18n('company_n…" at bounding box center [802, 363] width 901 height 455
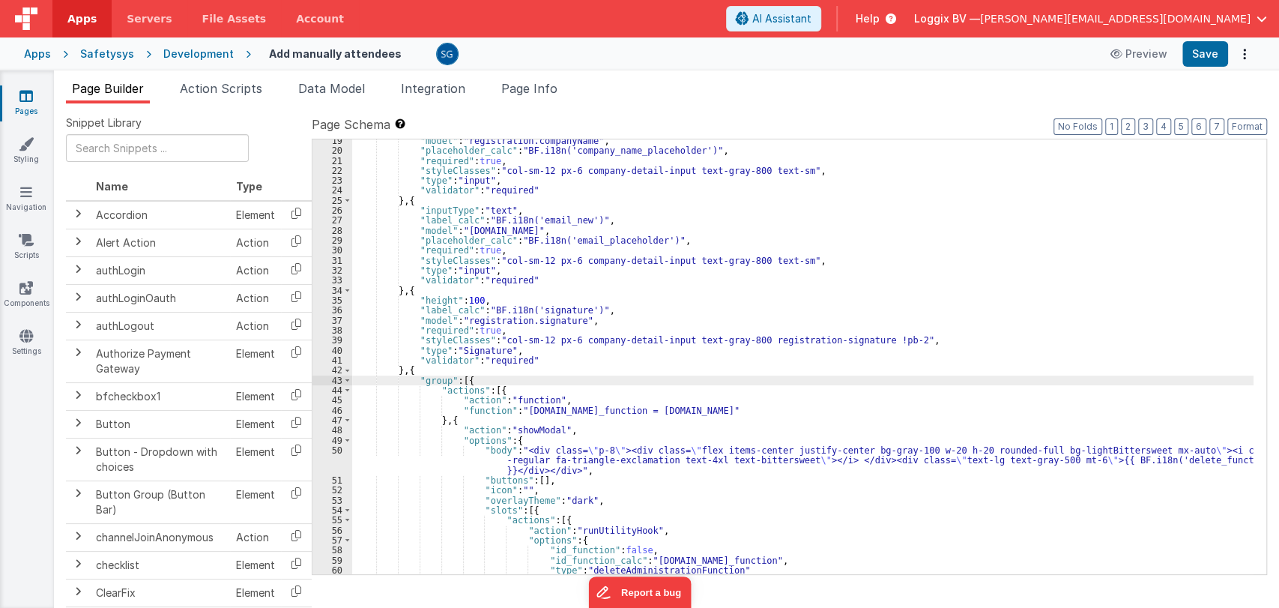
click at [746, 375] on div ""model" : "registration.companyName" , "placeholder_calc" : "BF.i18n('company_n…" at bounding box center [802, 363] width 901 height 455
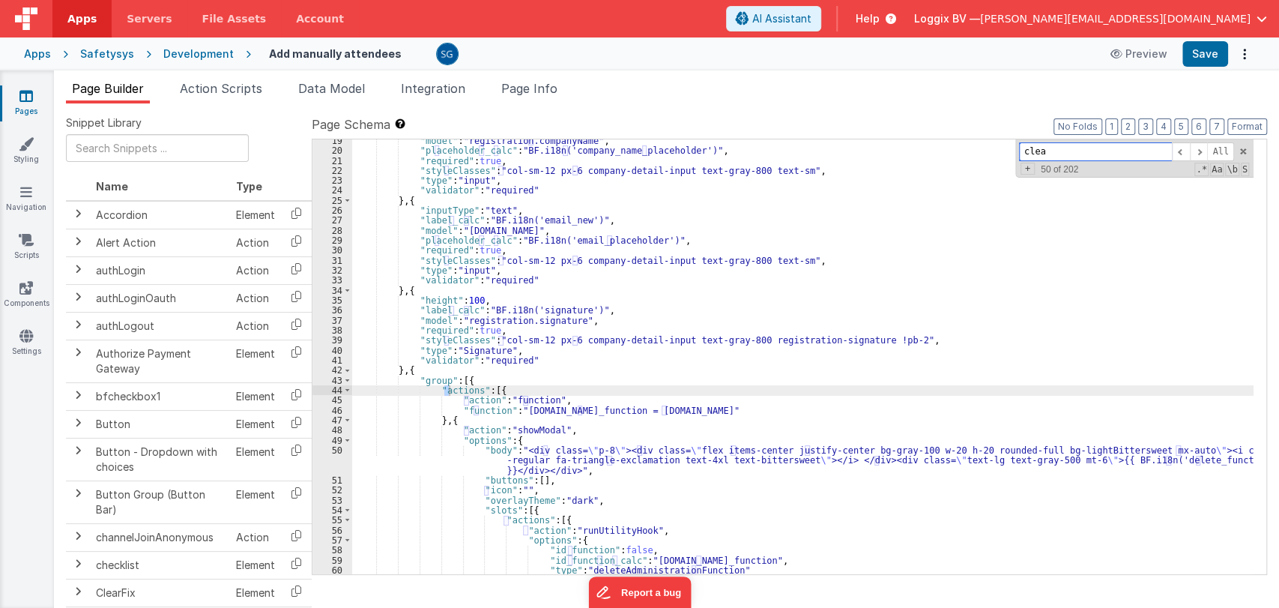
type input "clear"
click at [1245, 153] on span at bounding box center [1243, 151] width 10 height 10
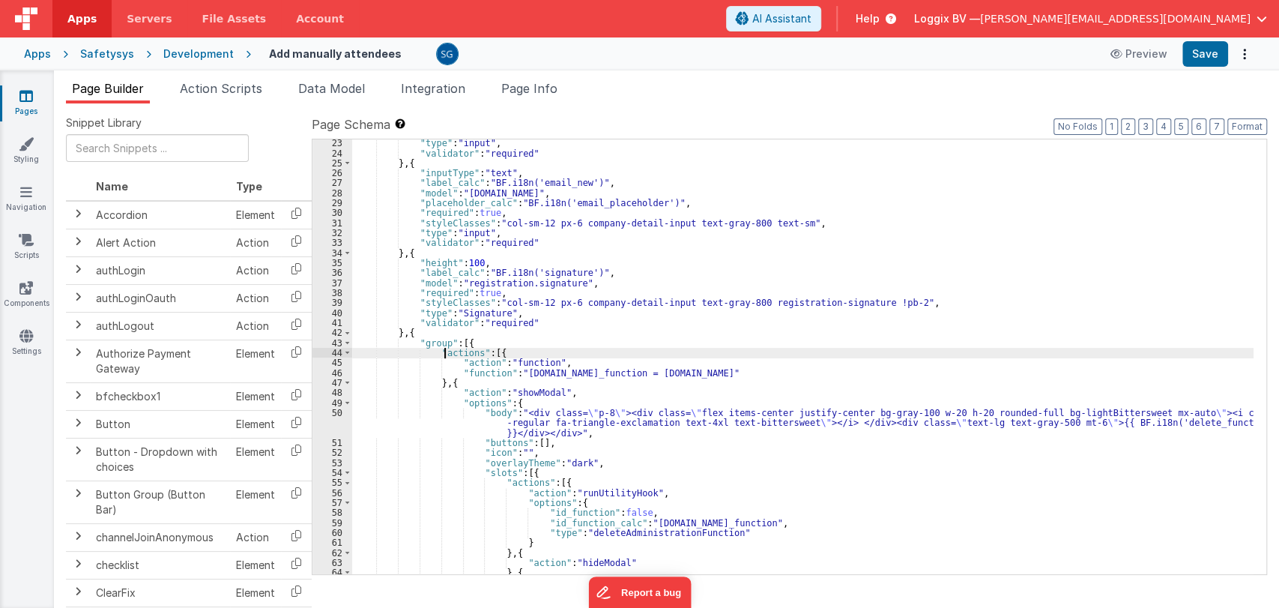
scroll to position [232, 0]
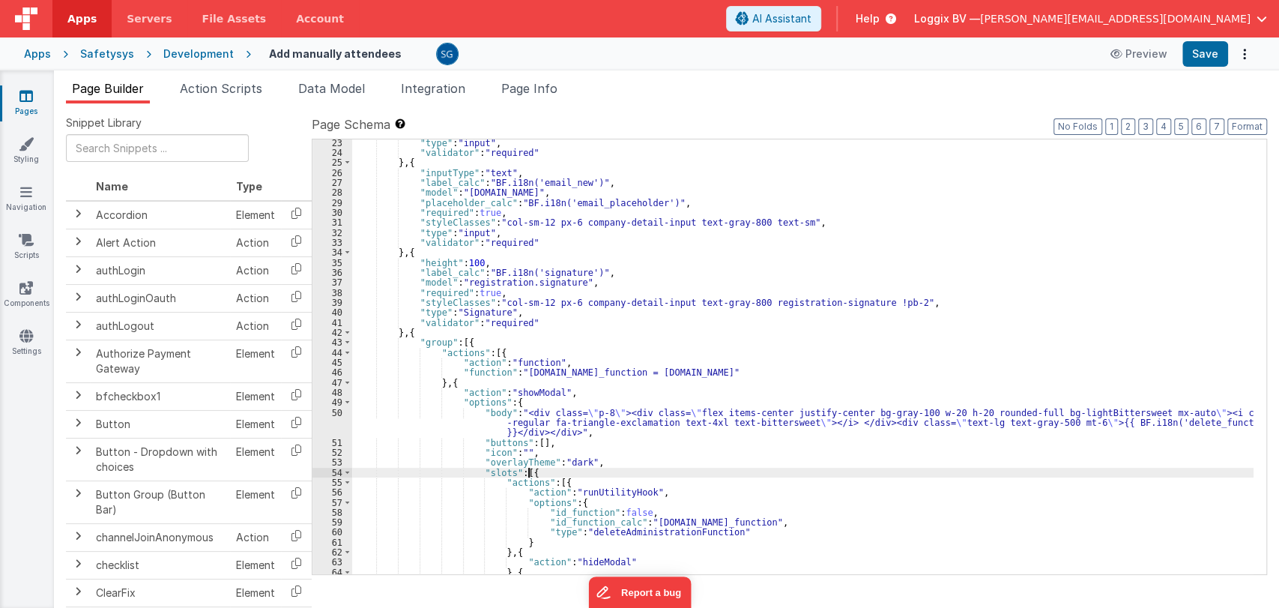
click at [835, 472] on div ""type" : "input" , "validator" : "required" } , { "inputType" : "text" , "label…" at bounding box center [802, 365] width 901 height 455
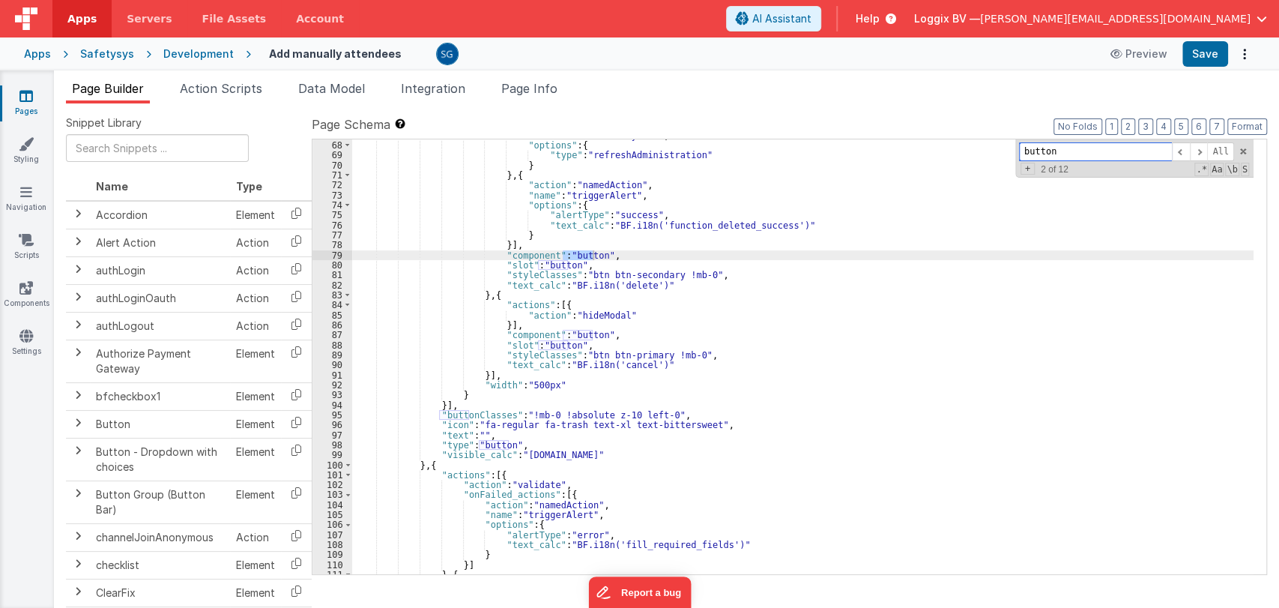
scroll to position [698, 0]
type input "button"
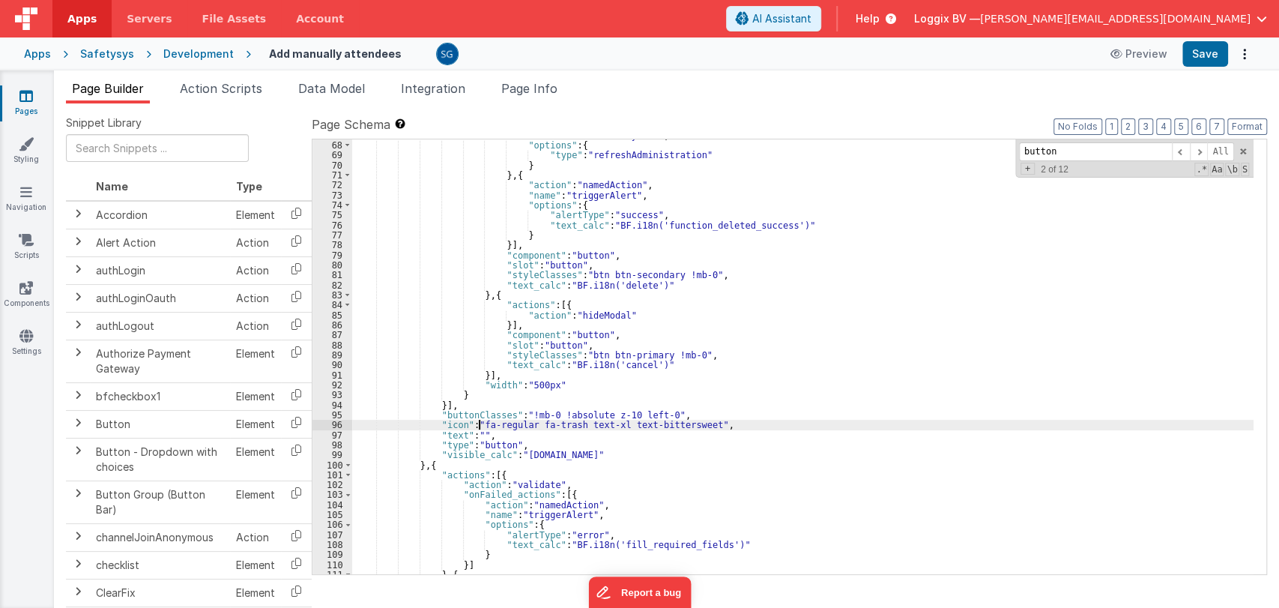
click at [478, 429] on div ""action" : "runUtilityHook" , "options" : { "type" : "refreshAdministration" } …" at bounding box center [802, 357] width 901 height 455
click at [477, 437] on div ""action" : "runUtilityHook" , "options" : { "type" : "refreshAdministration" } …" at bounding box center [802, 357] width 901 height 455
click at [1206, 52] on button "Save" at bounding box center [1205, 53] width 46 height 25
click at [495, 436] on div ""action" : "runUtilityHook" , "options" : { "type" : "refreshAdministration" } …" at bounding box center [802, 357] width 901 height 455
click at [1205, 55] on button "Save" at bounding box center [1205, 53] width 46 height 25
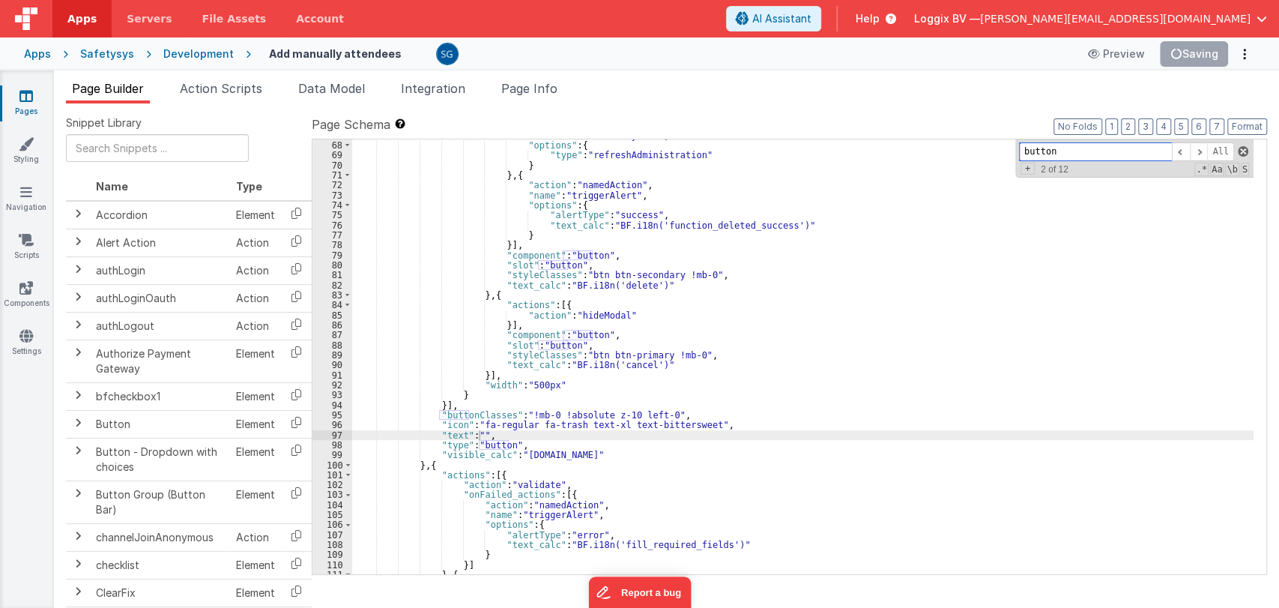
click at [1242, 151] on span at bounding box center [1243, 151] width 10 height 10
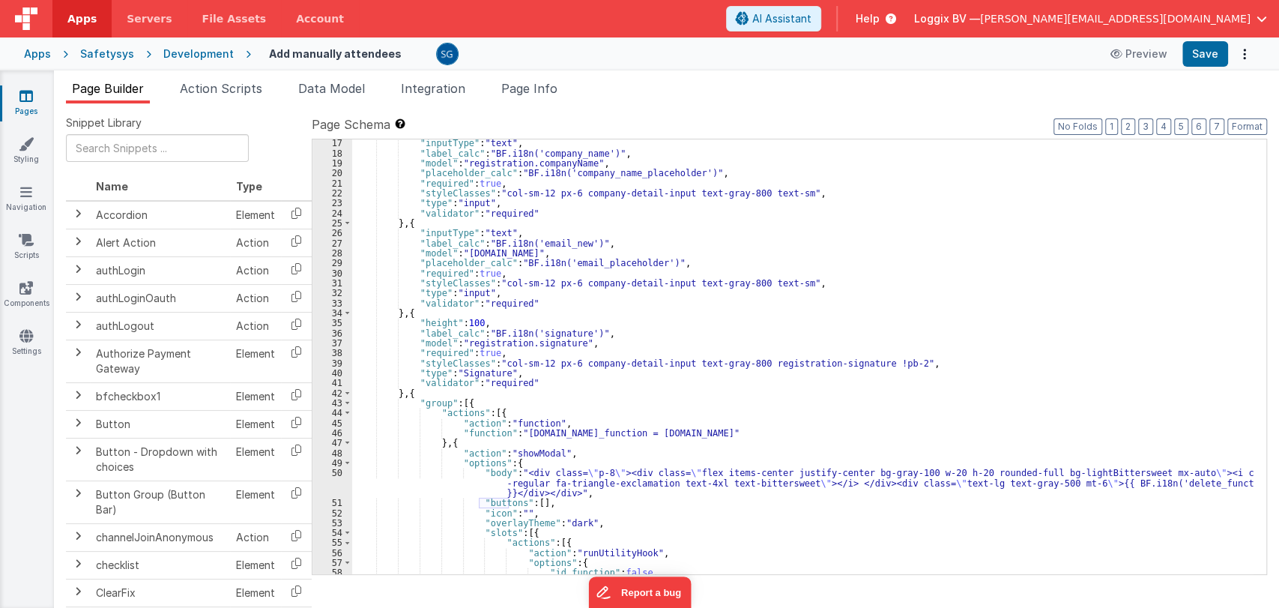
scroll to position [170, 0]
click at [531, 379] on div ""inputType" : "text" , "label_calc" : "BF.i18n('company_name')" , "model" : "re…" at bounding box center [802, 366] width 901 height 455
click at [690, 370] on div ""inputType" : "text" , "label_calc" : "BF.i18n('company_name')" , "model" : "re…" at bounding box center [802, 366] width 901 height 455
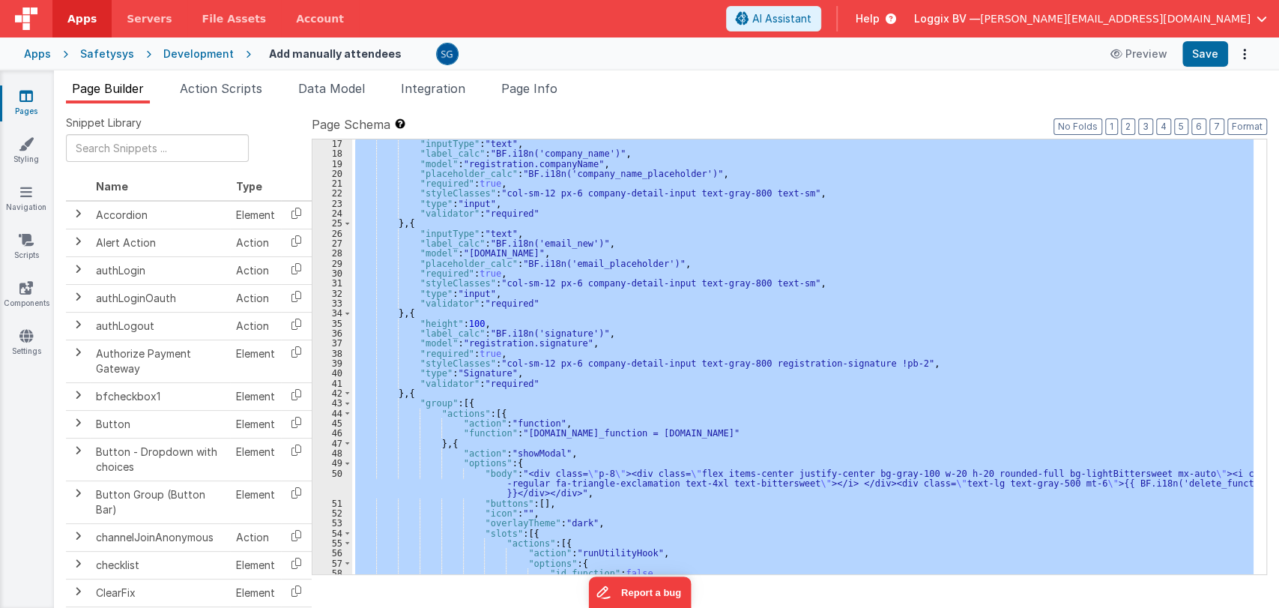
click at [670, 370] on div ""inputType" : "text" , "label_calc" : "BF.i18n('company_name')" , "model" : "re…" at bounding box center [802, 356] width 901 height 435
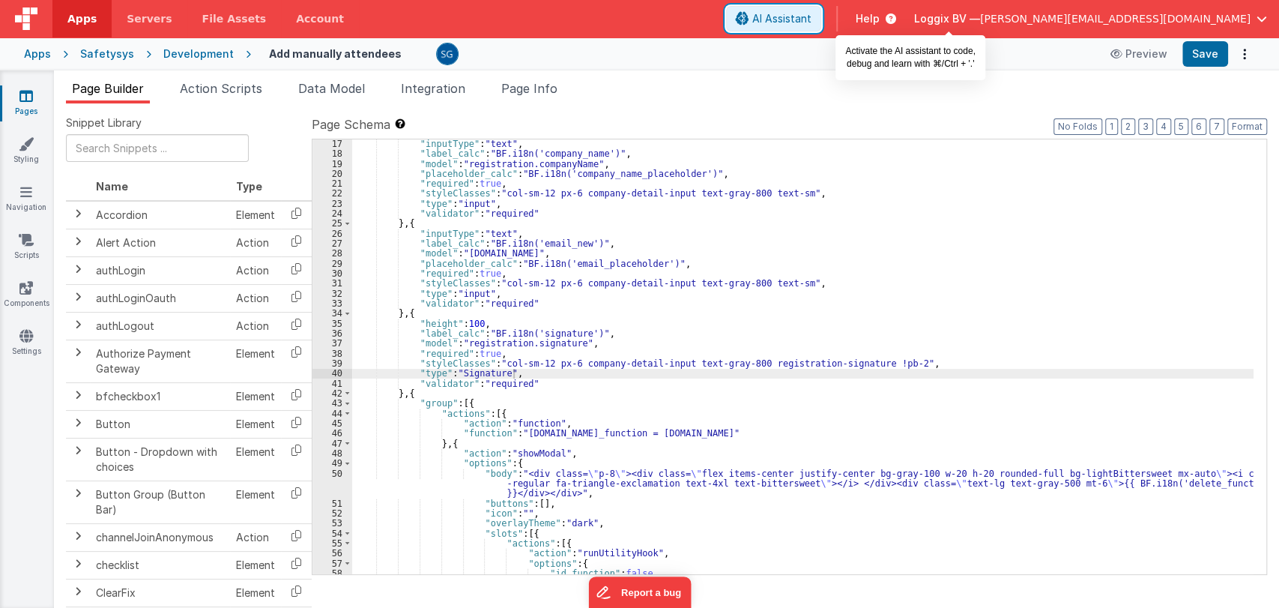
click at [811, 11] on span "AI Assistant" at bounding box center [781, 18] width 59 height 15
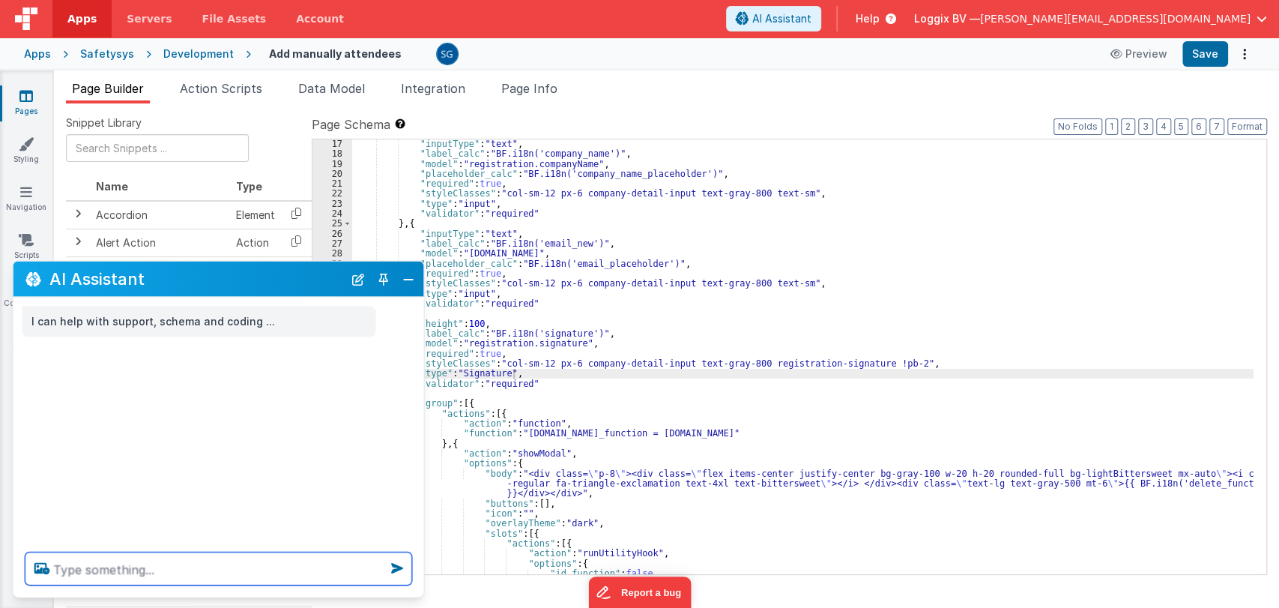
click at [247, 565] on textarea at bounding box center [218, 568] width 387 height 33
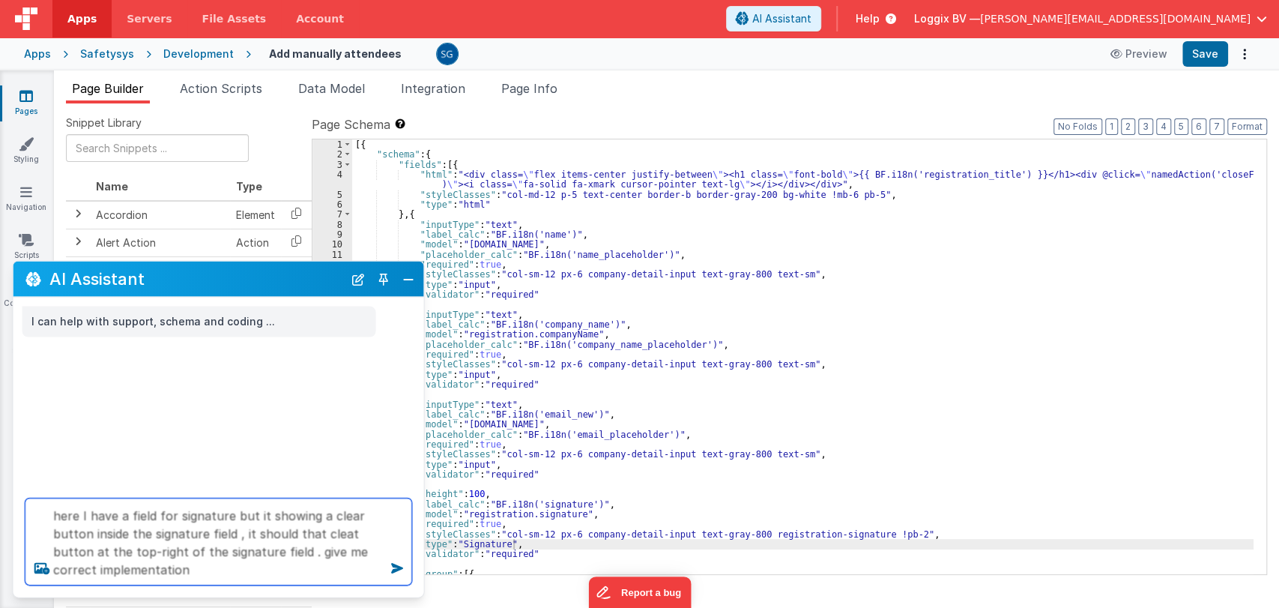
scroll to position [0, 0]
type textarea "here I have a field for signature but it showing a clear button inside the sign…"
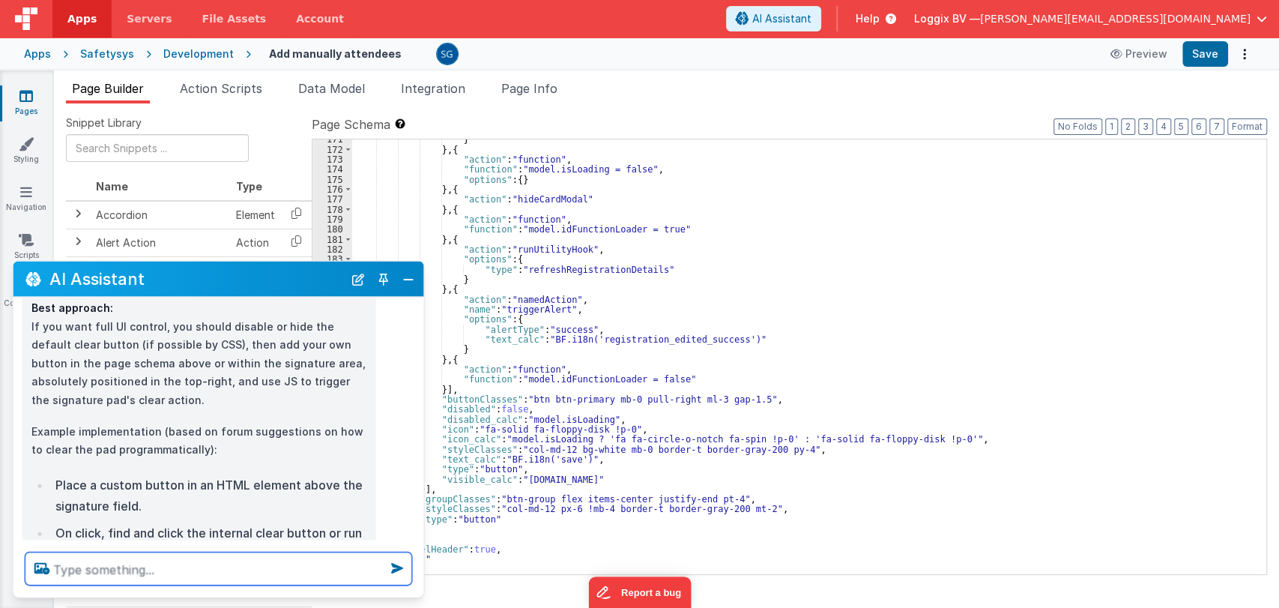
scroll to position [494, 0]
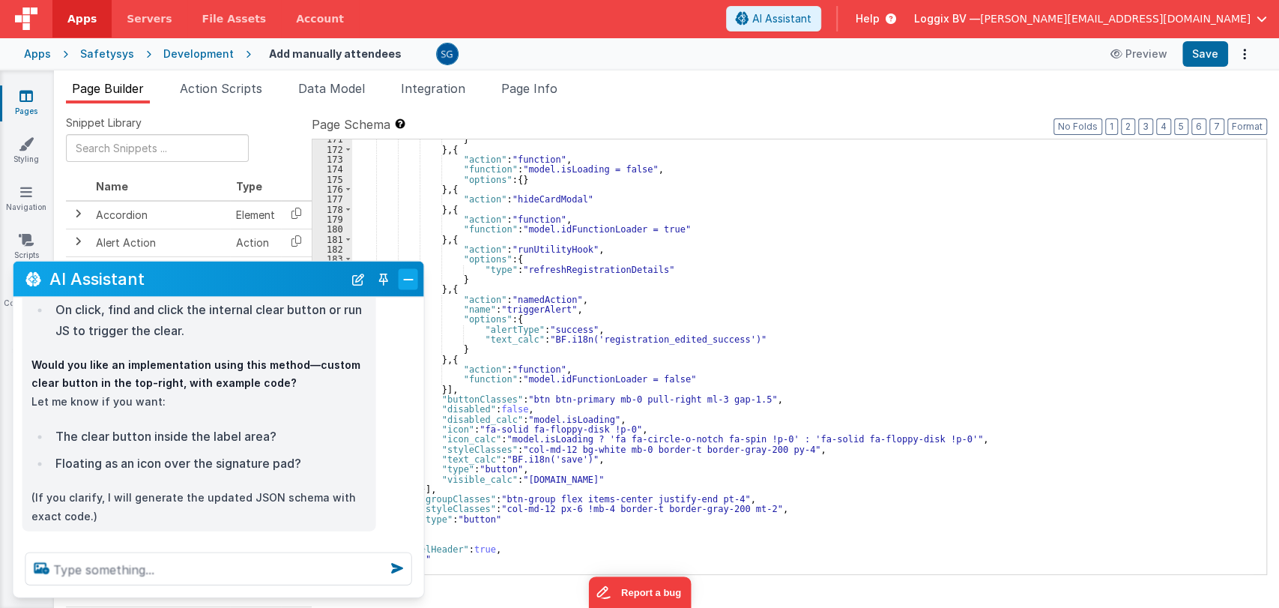
click at [405, 281] on button "Close" at bounding box center [408, 278] width 19 height 21
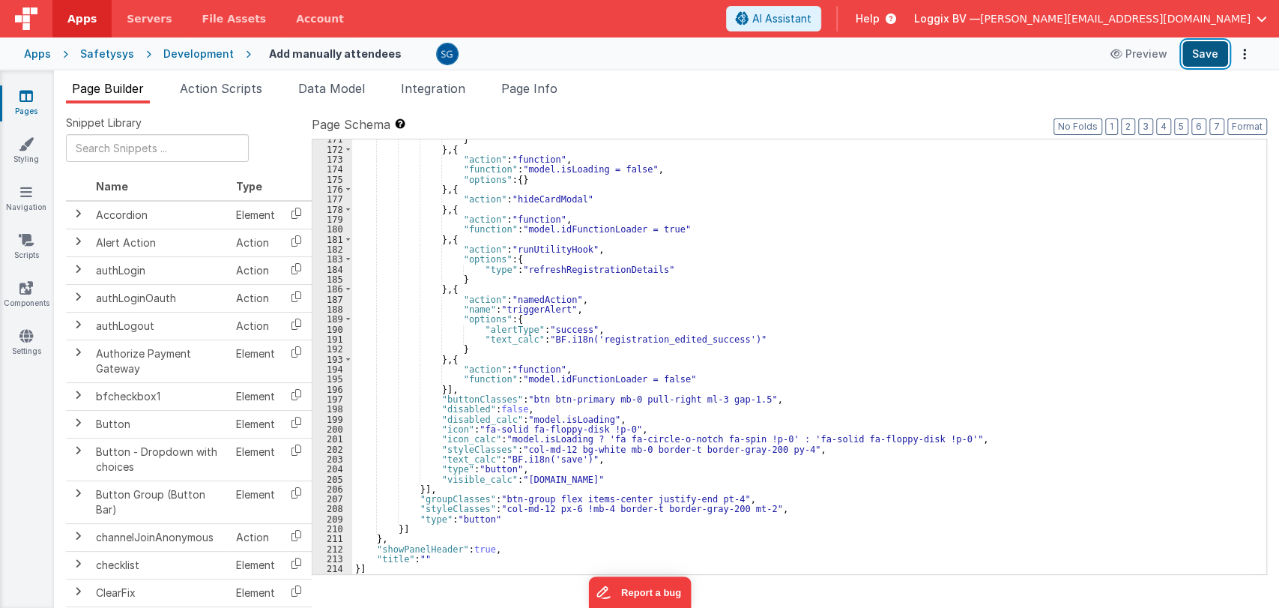
click at [1199, 55] on button "Save" at bounding box center [1205, 53] width 46 height 25
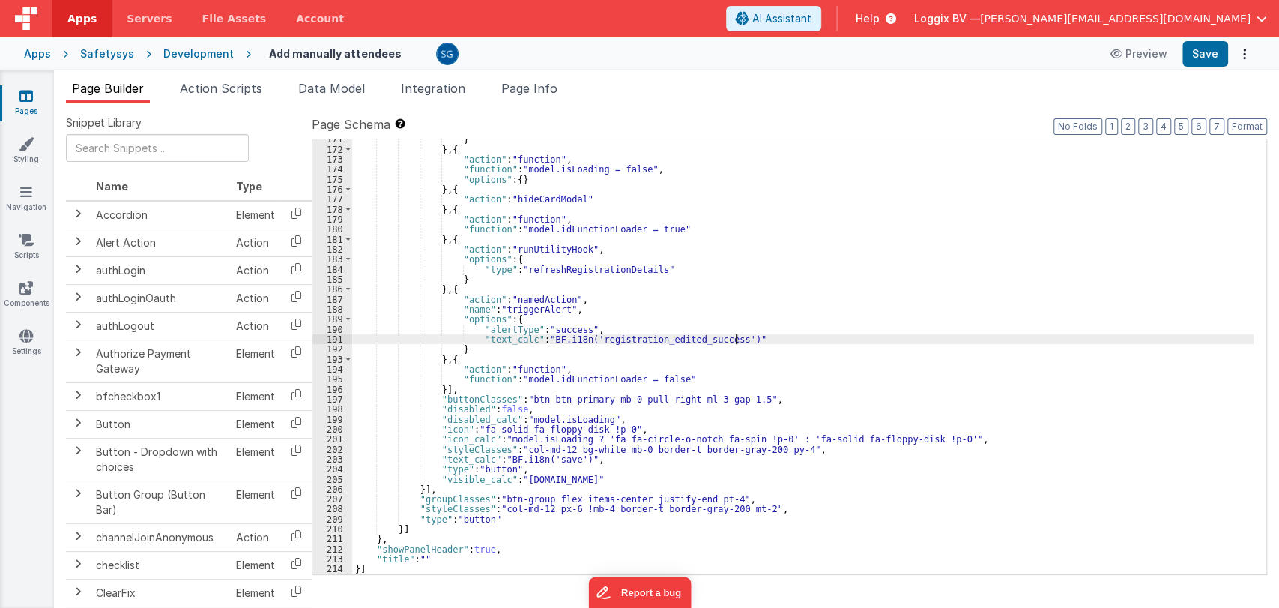
click at [754, 339] on div "} } , { "action" : "function" , "function" : "model.isLoading = false" , "optio…" at bounding box center [802, 361] width 901 height 455
click at [733, 393] on div "} } , { "action" : "function" , "function" : "model.isLoading = false" , "optio…" at bounding box center [802, 361] width 901 height 455
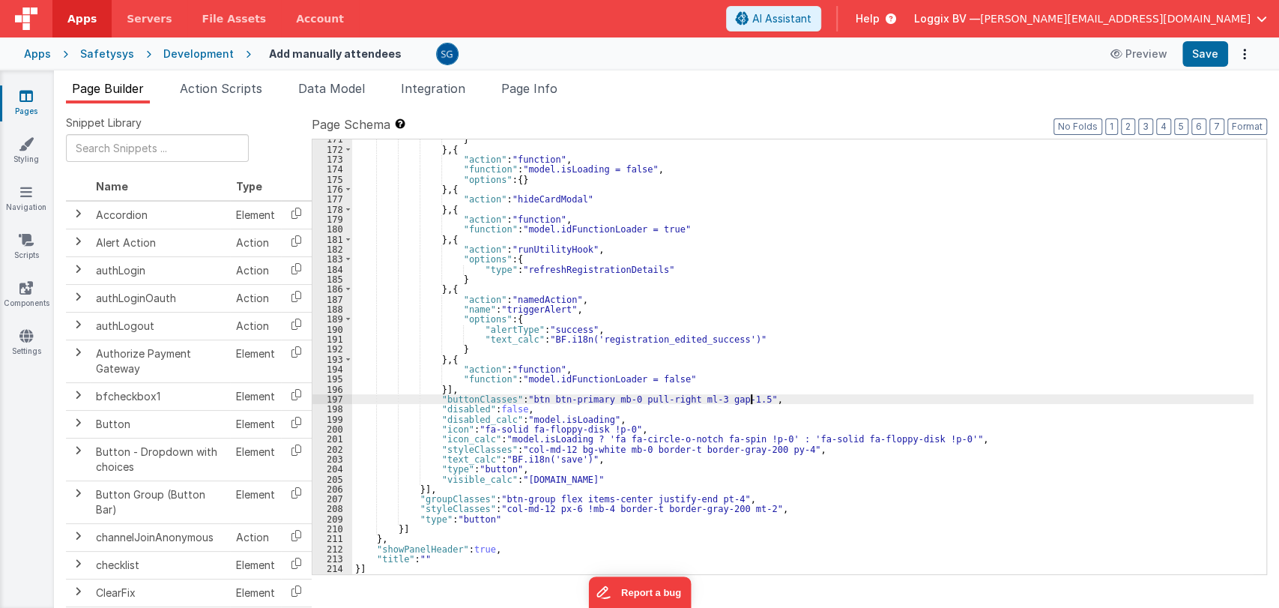
click at [793, 402] on div "} } , { "action" : "function" , "function" : "model.isLoading = false" , "optio…" at bounding box center [802, 361] width 901 height 455
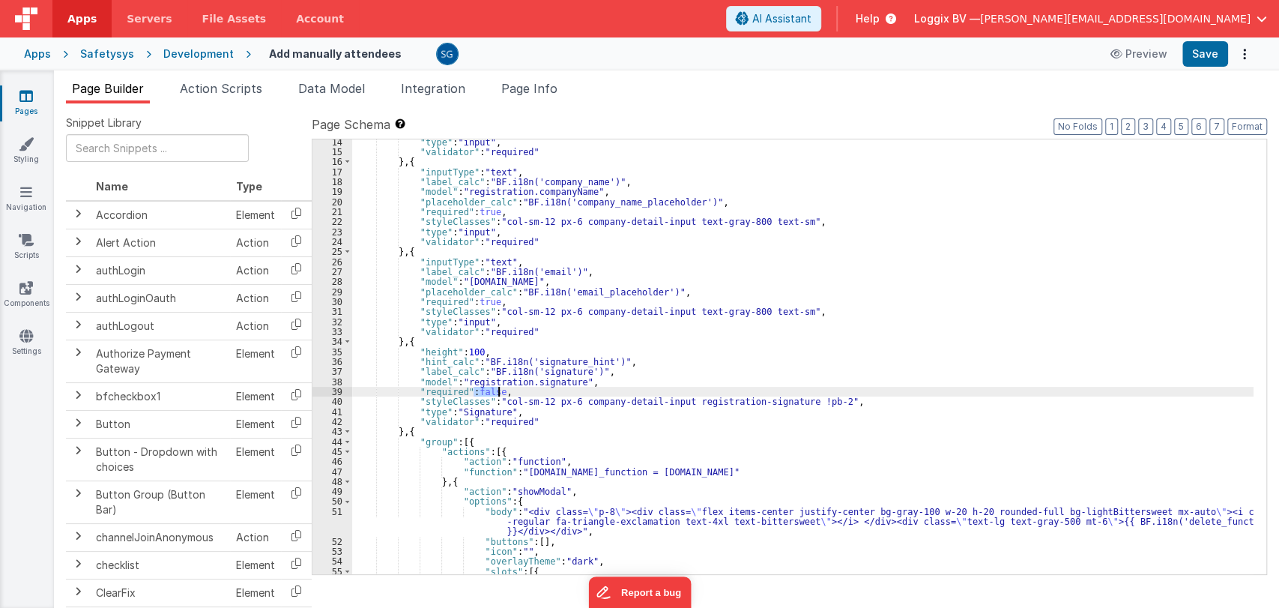
scroll to position [142, 0]
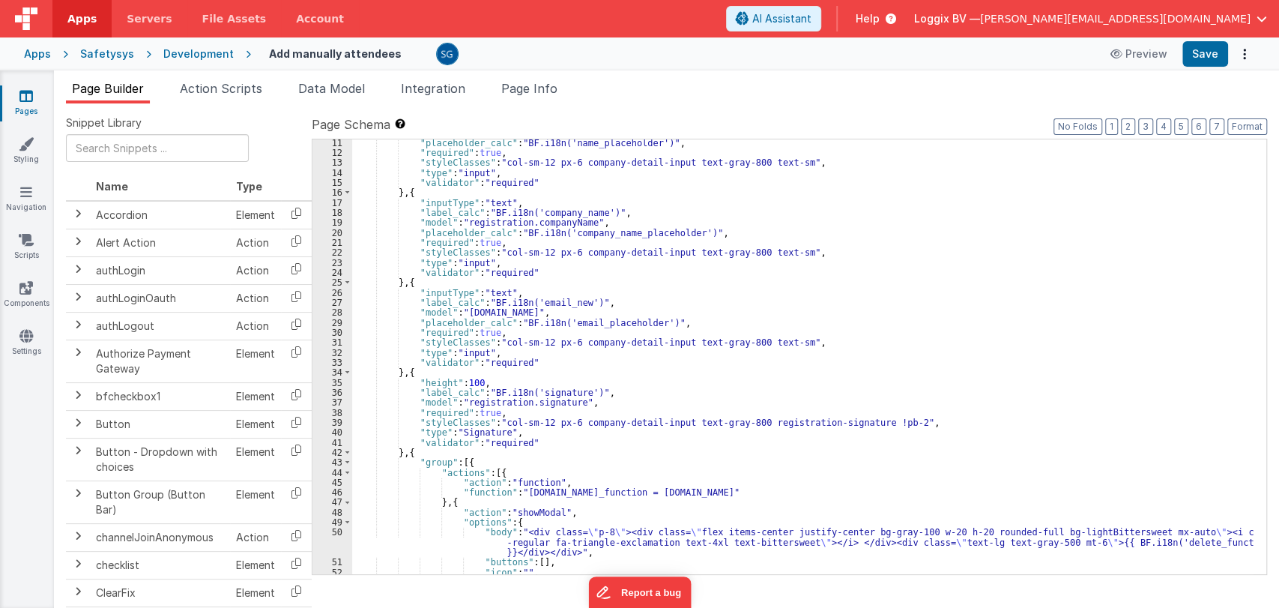
scroll to position [112, 0]
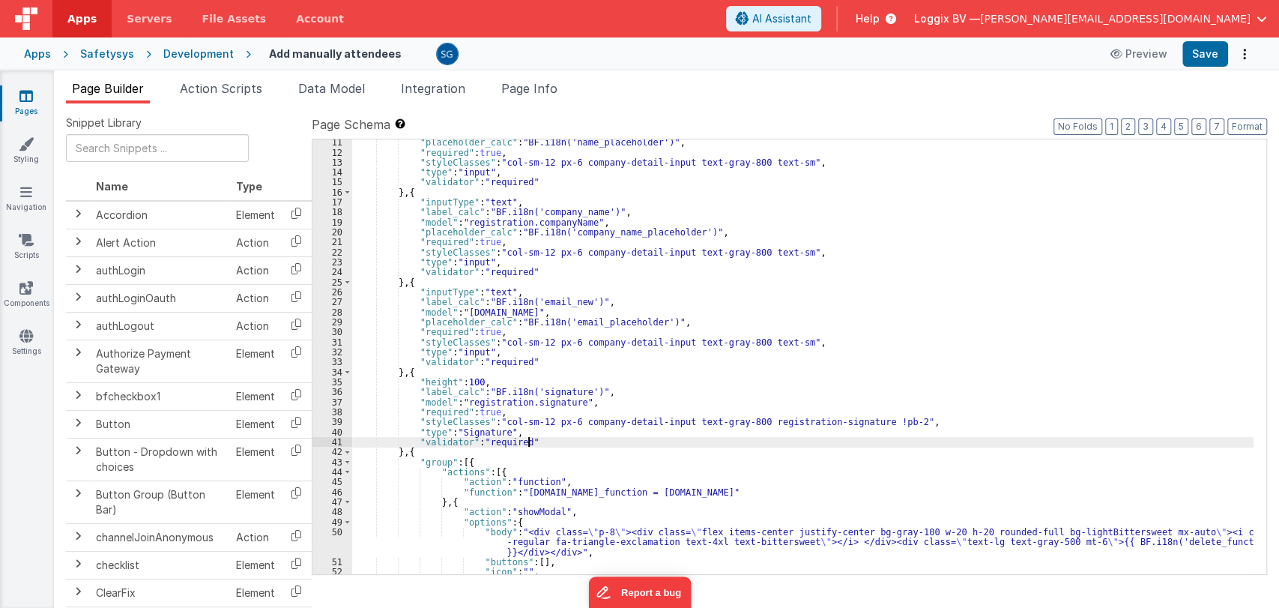
click at [636, 443] on div ""placeholder_calc" : "BF.i18n('name_placeholder')" , "required" : true , "style…" at bounding box center [802, 364] width 901 height 455
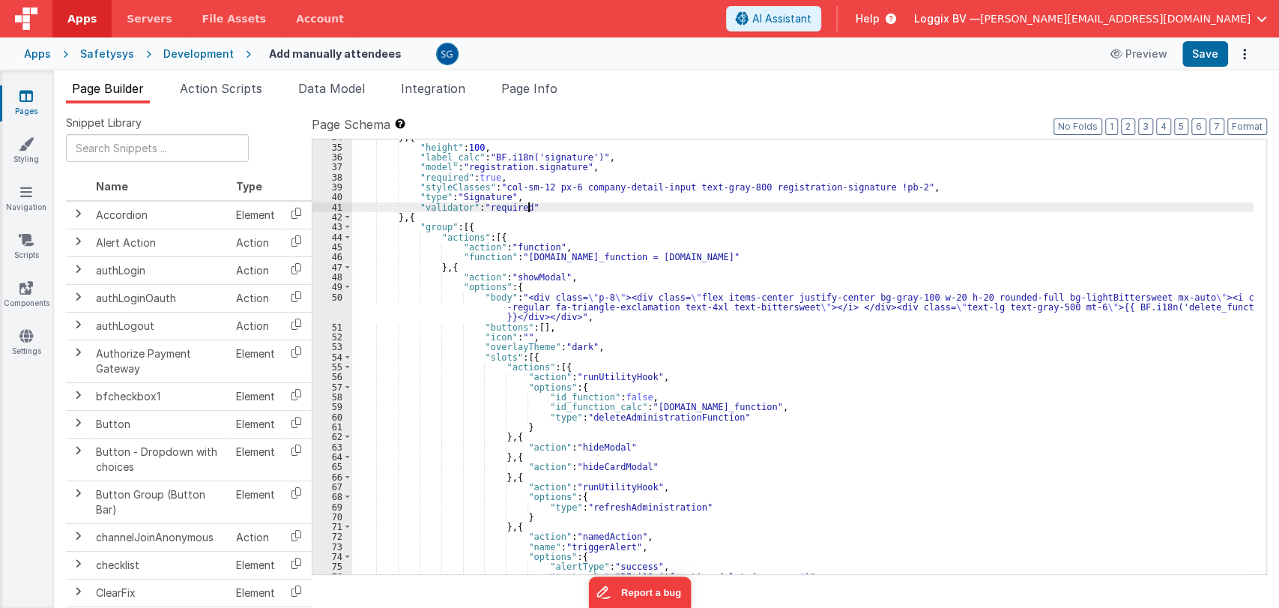
scroll to position [348, 0]
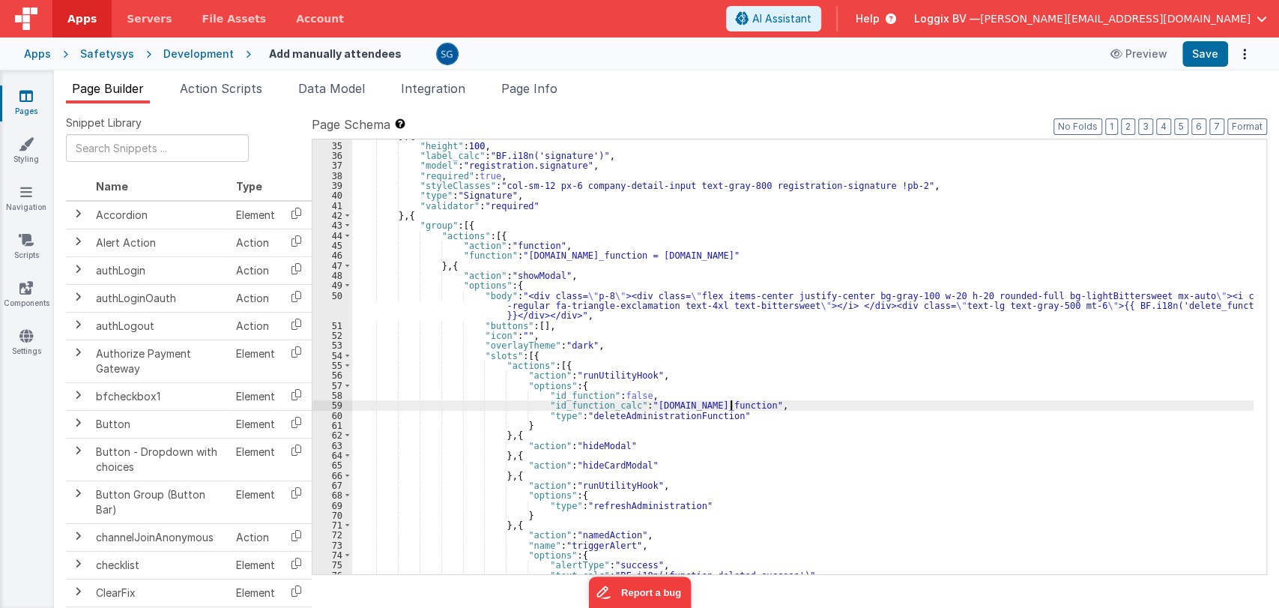
click at [737, 405] on div "} , { "height" : 100 , "label_calc" : "BF.i18n('signature')" , "model" : "regis…" at bounding box center [802, 357] width 901 height 455
click at [729, 417] on div "} , { "height" : 100 , "label_calc" : "BF.i18n('signature')" , "model" : "regis…" at bounding box center [802, 357] width 901 height 455
click at [737, 405] on div "} , { "height" : 100 , "label_calc" : "BF.i18n('signature')" , "model" : "regis…" at bounding box center [802, 357] width 901 height 455
click at [707, 394] on div "} , { "height" : 100 , "label_calc" : "BF.i18n('signature')" , "model" : "regis…" at bounding box center [802, 357] width 901 height 455
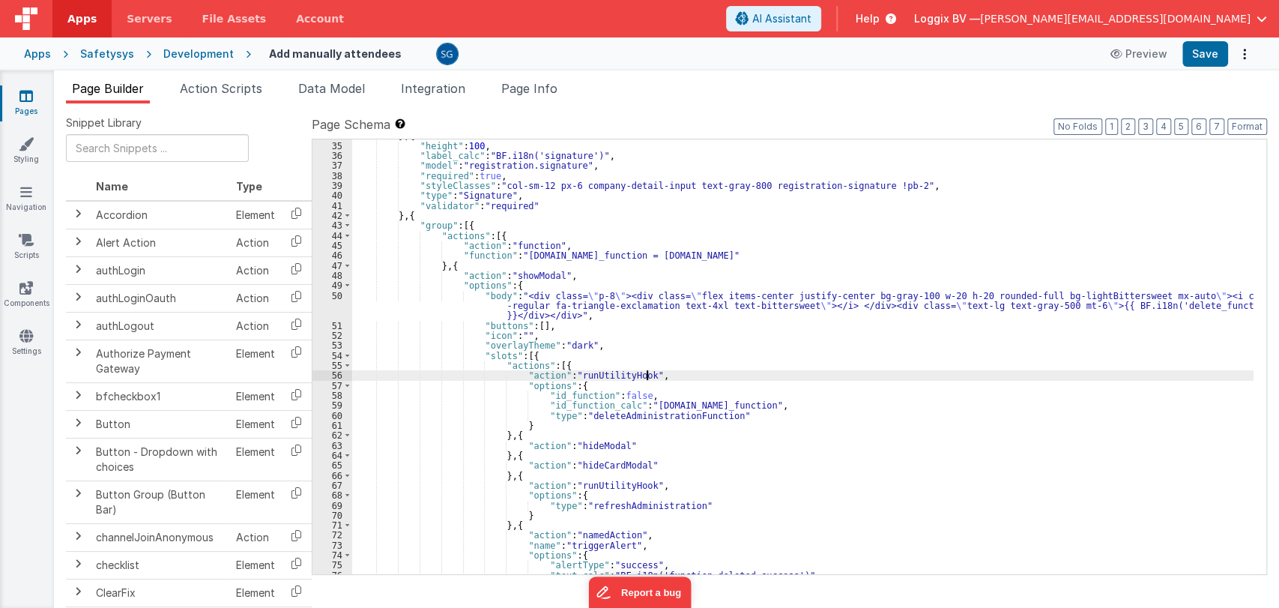
click at [685, 378] on div "} , { "height" : 100 , "label_calc" : "BF.i18n('signature')" , "model" : "regis…" at bounding box center [802, 357] width 901 height 455
click at [664, 381] on div "} , { "height" : 100 , "label_calc" : "BF.i18n('signature')" , "model" : "regis…" at bounding box center [802, 357] width 901 height 455
click at [666, 375] on div "} , { "height" : 100 , "label_calc" : "BF.i18n('signature')" , "model" : "regis…" at bounding box center [802, 357] width 901 height 455
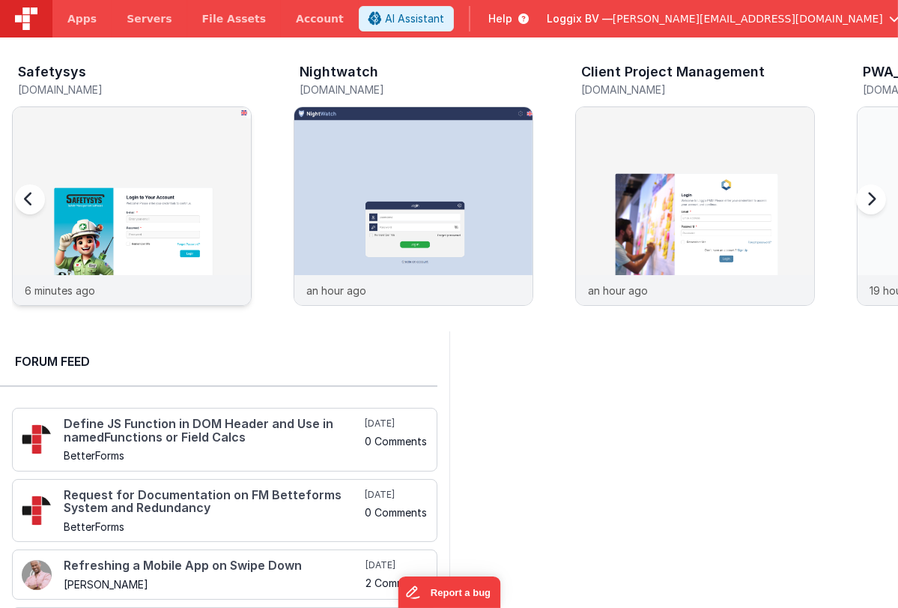
click at [154, 170] on img at bounding box center [132, 226] width 238 height 238
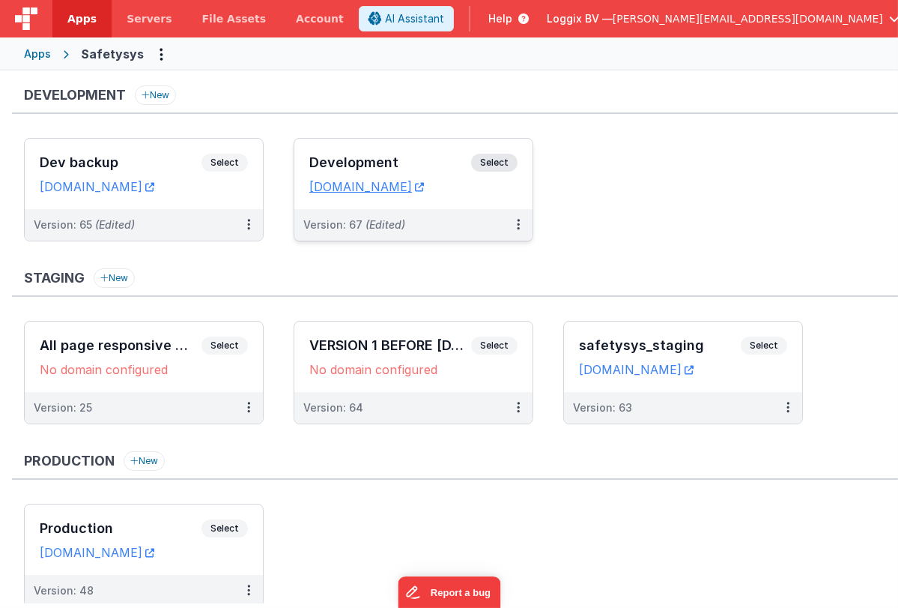
click at [332, 160] on h3 "Development" at bounding box center [390, 162] width 162 height 15
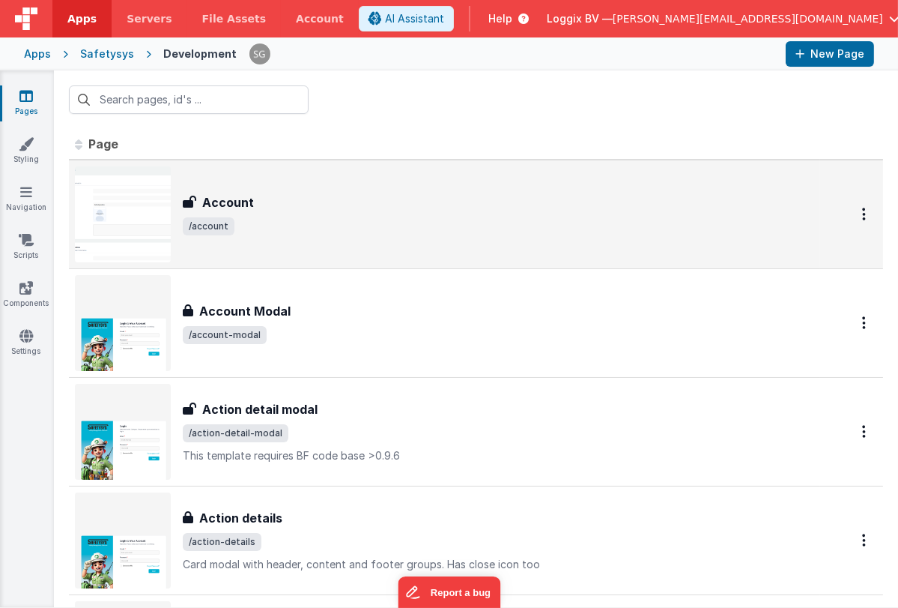
click at [153, 213] on img at bounding box center [123, 214] width 96 height 96
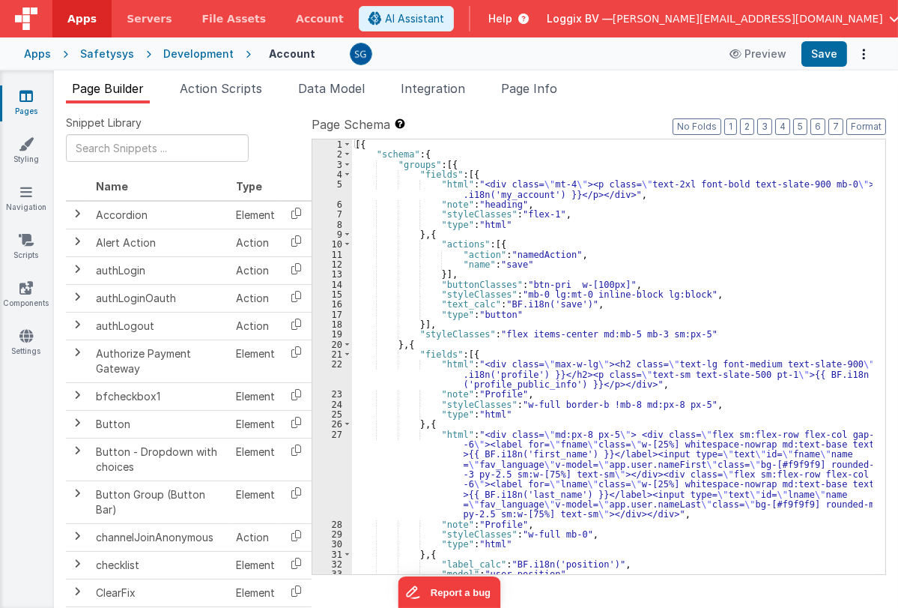
click at [615, 426] on div "[{ "schema" : { "groups" : [{ "fields" : [{ "html" : "<div class= \" mt-4 \" ><…" at bounding box center [612, 366] width 521 height 455
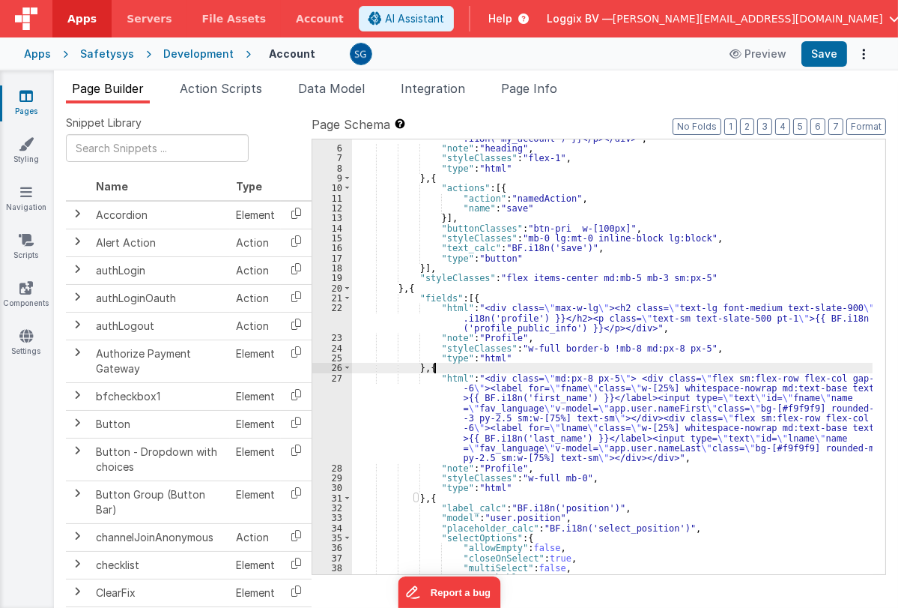
scroll to position [57, 0]
